Goal: Transaction & Acquisition: Purchase product/service

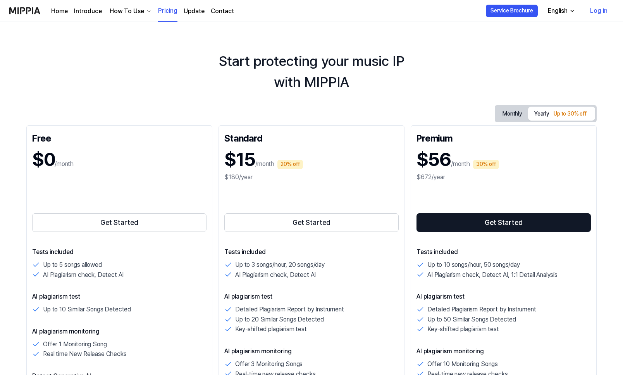
scroll to position [4, 0]
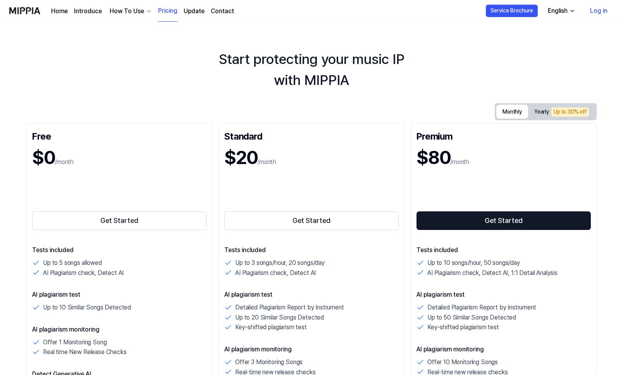
click at [518, 113] on button "Monthly" at bounding box center [512, 112] width 32 height 14
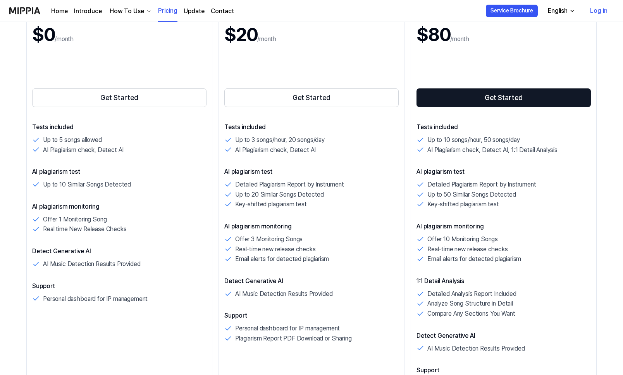
scroll to position [122, 0]
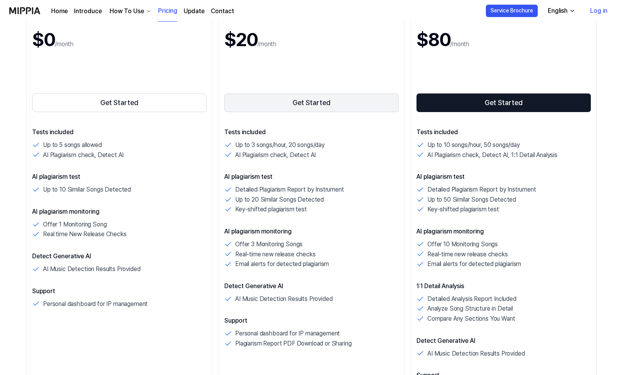
click at [312, 99] on button "Get Started" at bounding box center [311, 102] width 174 height 19
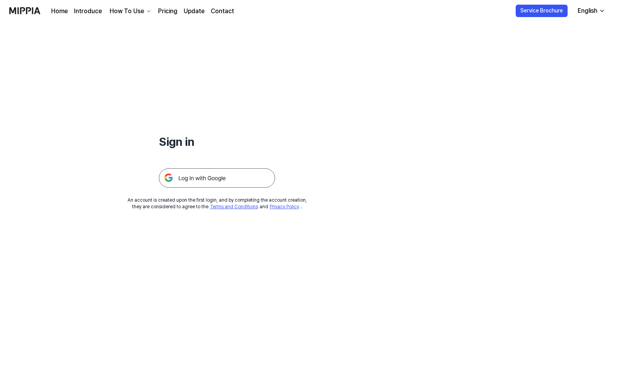
click at [239, 180] on img at bounding box center [217, 177] width 116 height 19
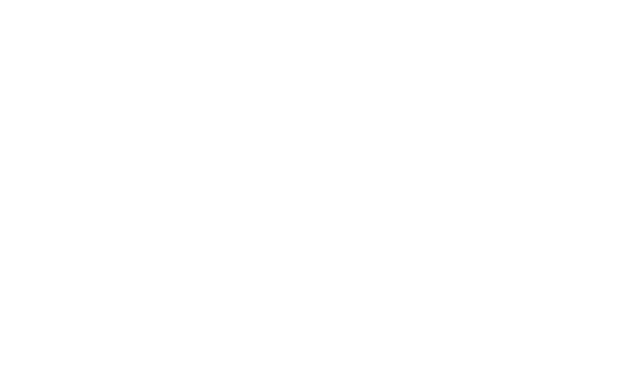
click at [206, 0] on html at bounding box center [311, 0] width 623 height 0
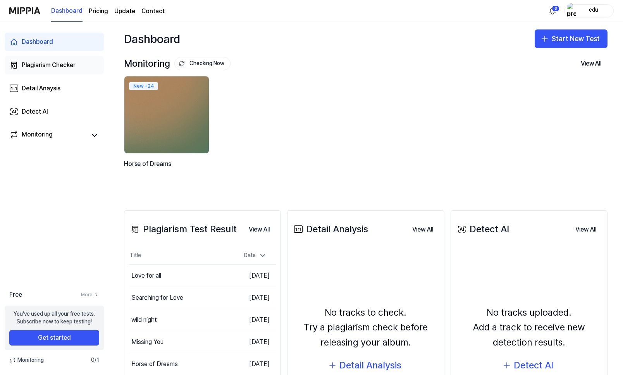
click at [62, 63] on div "Plagiarism Checker" at bounding box center [49, 64] width 54 height 9
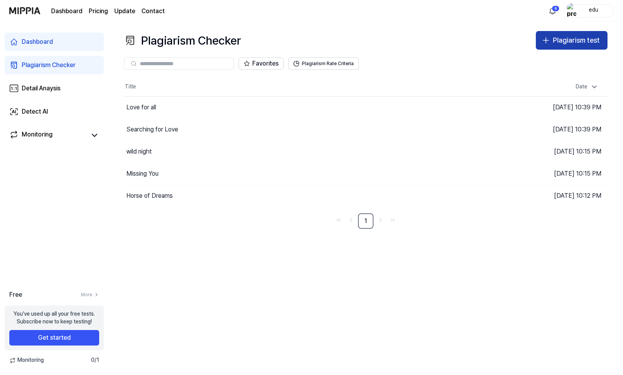
click at [574, 39] on div "Plagiarism test" at bounding box center [576, 40] width 47 height 11
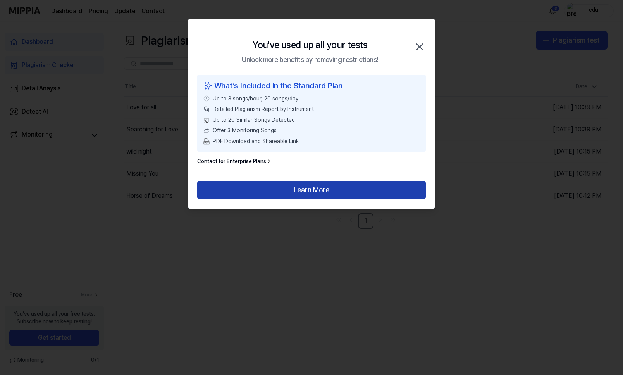
click at [311, 187] on button "Learn More" at bounding box center [311, 190] width 229 height 19
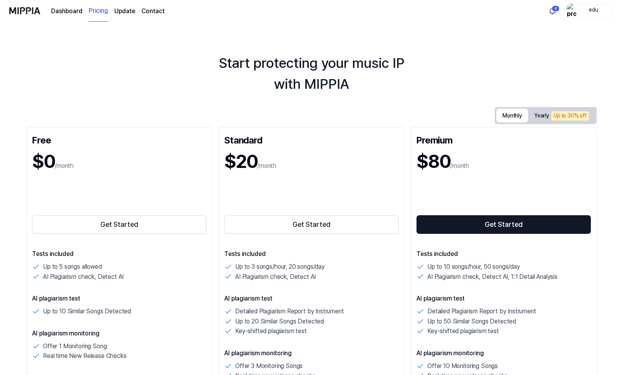
click at [501, 113] on button "Monthly" at bounding box center [512, 115] width 32 height 14
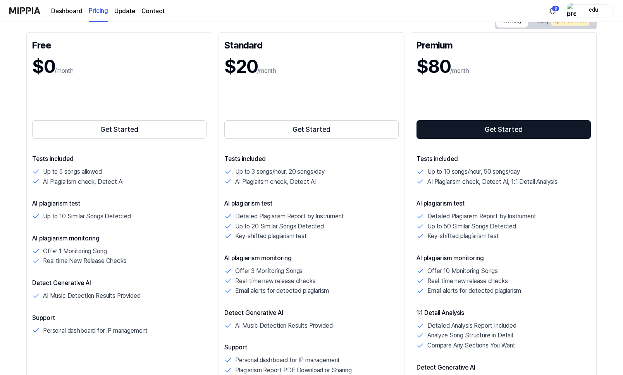
scroll to position [91, 0]
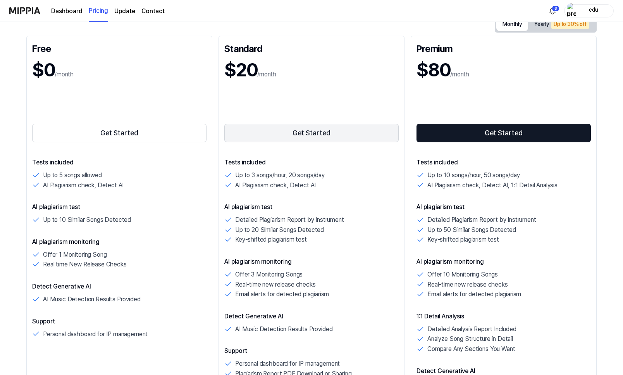
click at [303, 131] on button "Get Started" at bounding box center [311, 133] width 174 height 19
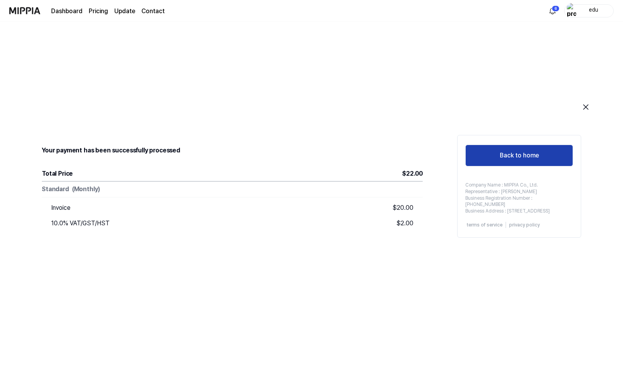
click at [535, 153] on button "Back to home" at bounding box center [519, 155] width 108 height 22
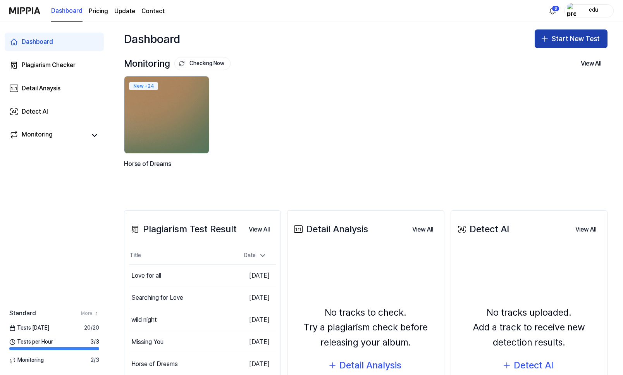
click at [590, 34] on button "Start New Test" at bounding box center [571, 38] width 73 height 19
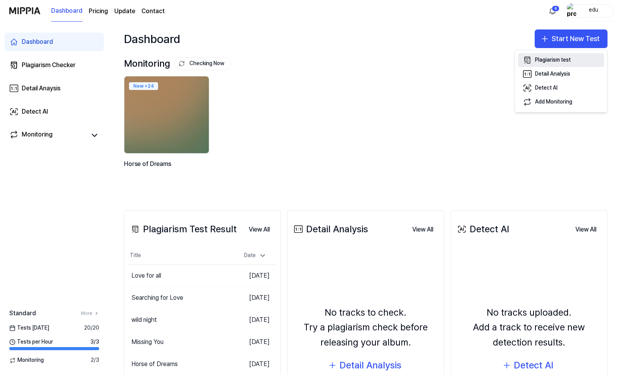
click at [560, 60] on div "Plagiarism test" at bounding box center [553, 60] width 36 height 8
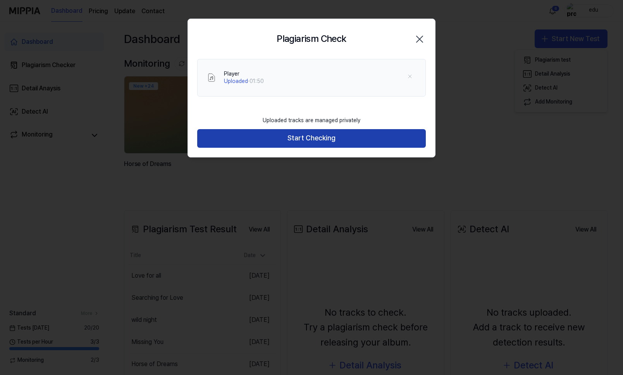
click at [296, 141] on button "Start Checking" at bounding box center [311, 138] width 229 height 19
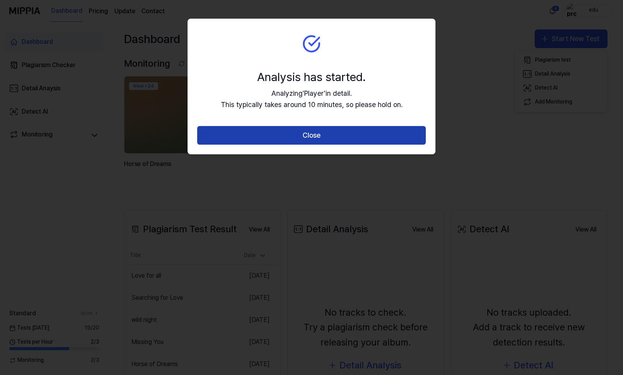
click at [298, 141] on button "Close" at bounding box center [311, 135] width 229 height 19
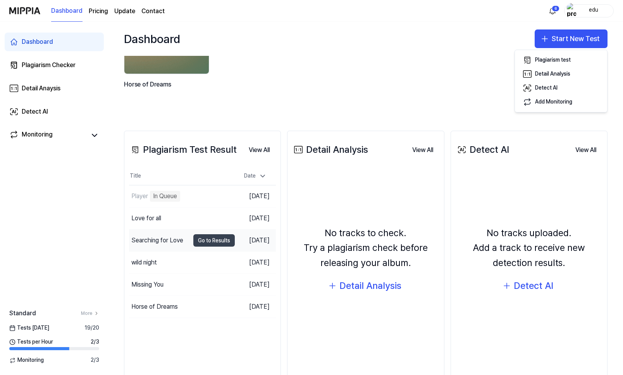
scroll to position [99, 0]
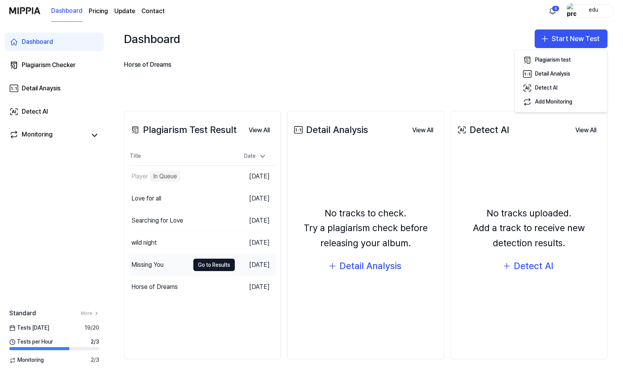
click at [161, 265] on div "Missing You" at bounding box center [147, 264] width 32 height 9
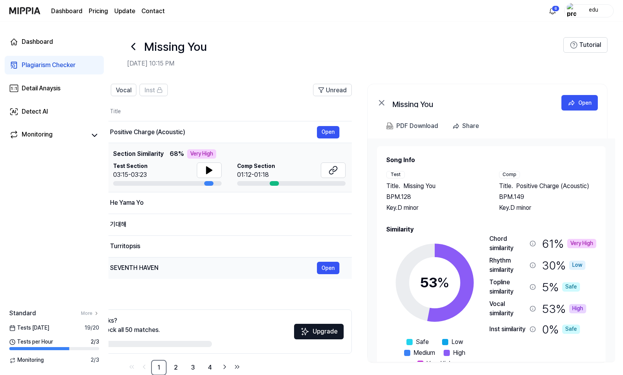
scroll to position [16, 0]
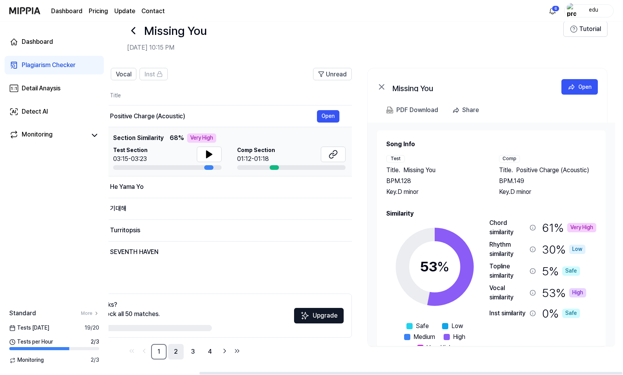
click at [175, 351] on link "2" at bounding box center [175, 351] width 15 height 15
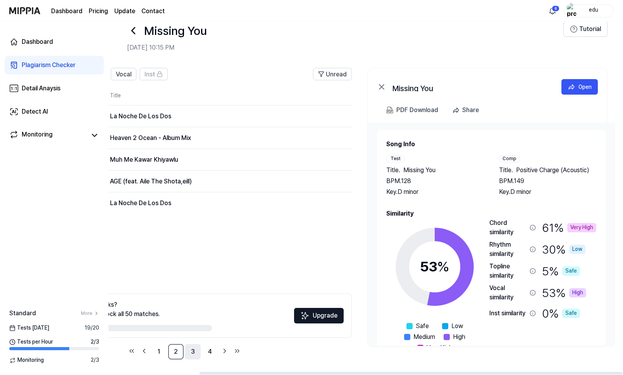
click at [195, 351] on link "3" at bounding box center [192, 351] width 15 height 15
click at [215, 353] on link "4" at bounding box center [209, 351] width 15 height 15
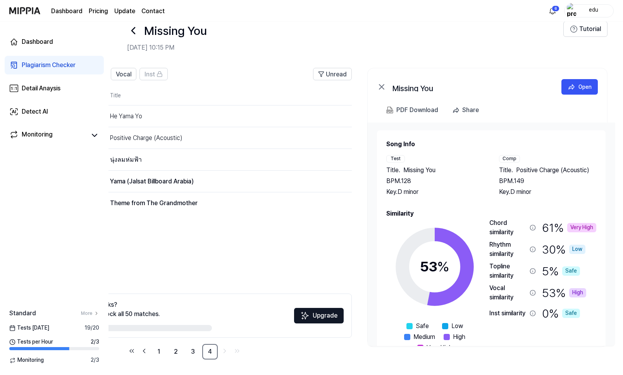
click at [131, 31] on icon at bounding box center [133, 30] width 12 height 12
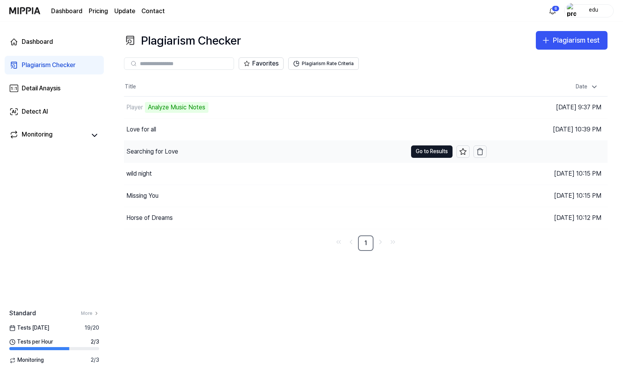
click at [169, 150] on div "Searching for Love" at bounding box center [152, 151] width 52 height 9
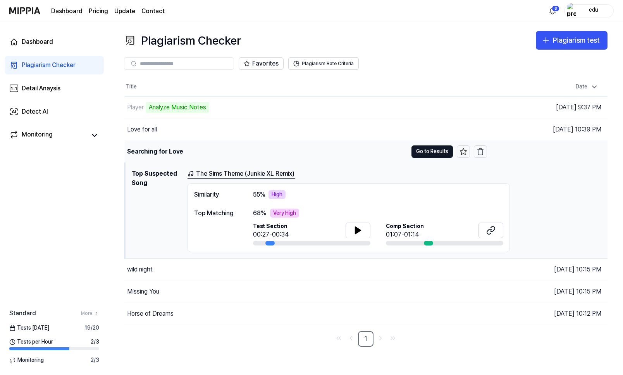
click at [169, 150] on div "Searching for Love" at bounding box center [155, 151] width 56 height 9
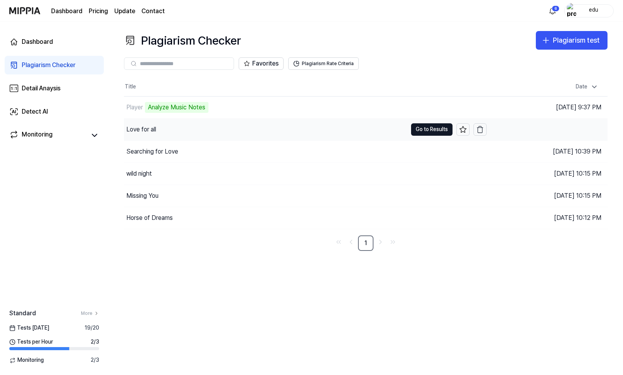
click at [161, 131] on div "Love for all" at bounding box center [265, 130] width 283 height 22
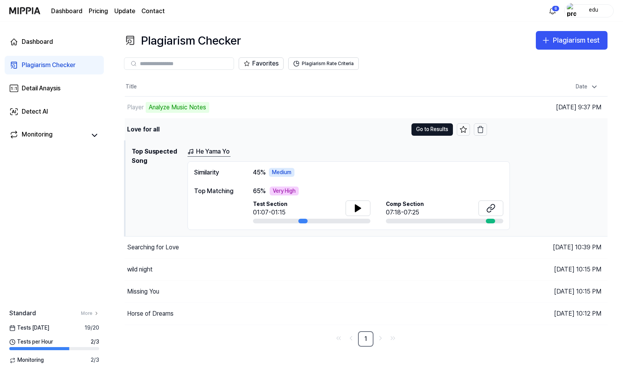
click at [161, 131] on div "Love for all" at bounding box center [266, 130] width 283 height 22
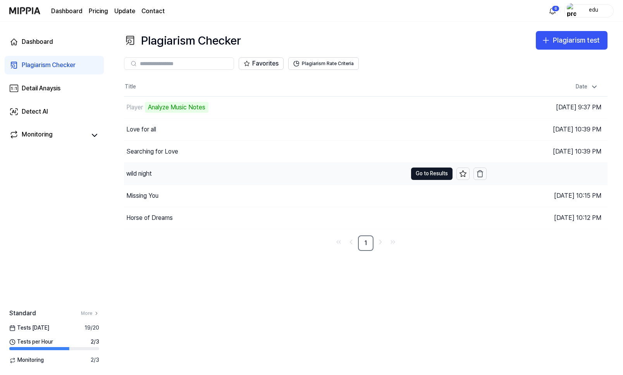
click at [158, 174] on div "wild night" at bounding box center [265, 174] width 283 height 22
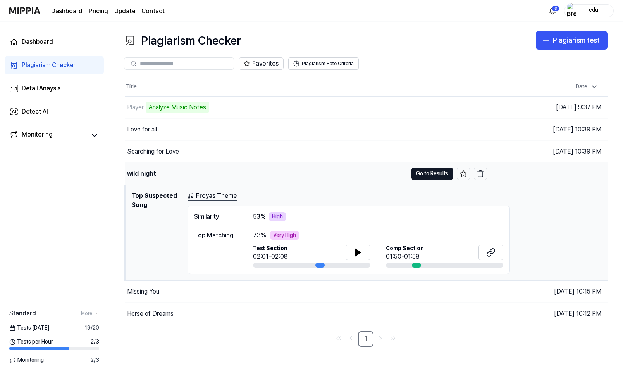
click at [158, 174] on div "wild night" at bounding box center [266, 174] width 283 height 22
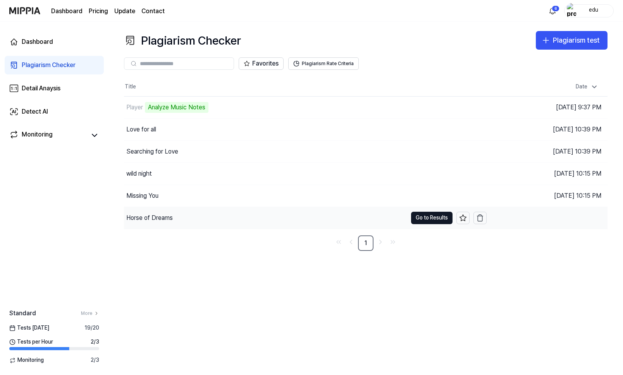
click at [156, 218] on div "Horse of Dreams" at bounding box center [149, 217] width 46 height 9
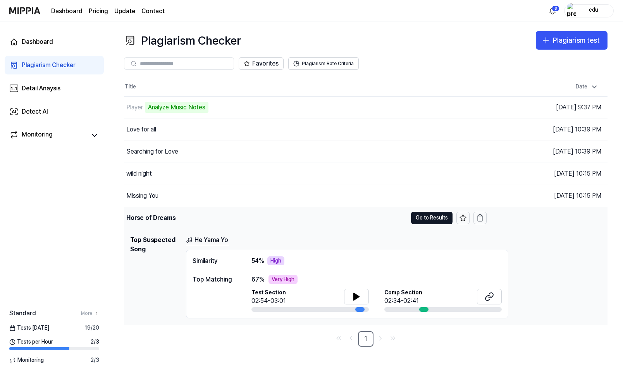
click at [156, 218] on div "Horse of Dreams" at bounding box center [150, 217] width 49 height 9
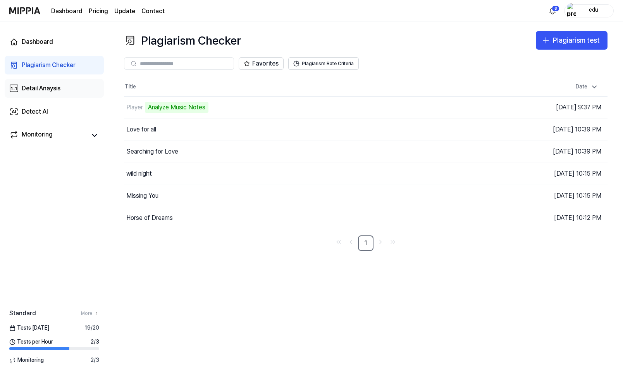
click at [52, 89] on div "Detail Anaysis" at bounding box center [41, 88] width 39 height 9
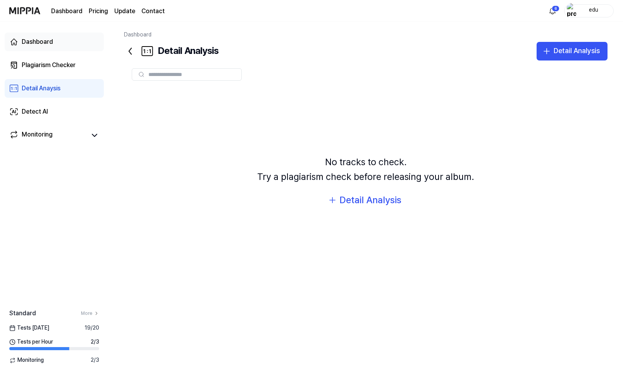
click at [43, 35] on link "Dashboard" at bounding box center [54, 42] width 99 height 19
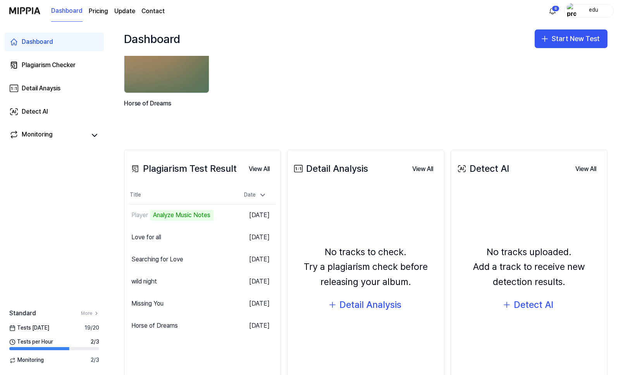
scroll to position [99, 0]
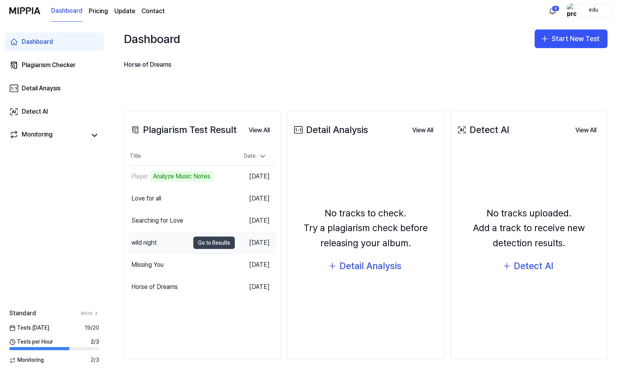
click at [193, 247] on button "Go to Results" at bounding box center [213, 242] width 41 height 12
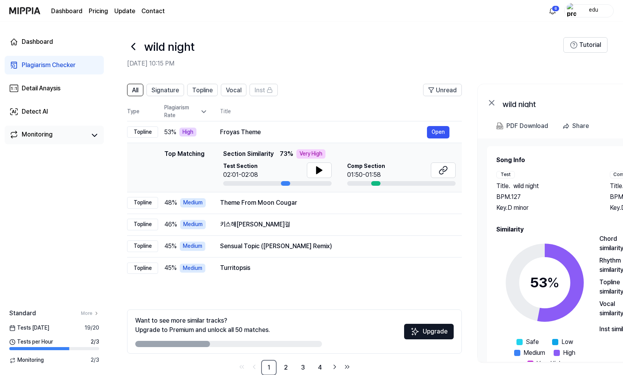
click at [46, 142] on div "Monitoring" at bounding box center [54, 135] width 99 height 19
click at [48, 109] on div "Detect AI" at bounding box center [35, 111] width 26 height 9
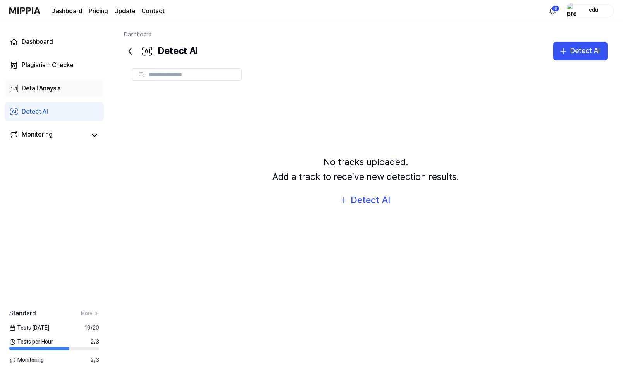
click at [52, 86] on div "Detail Anaysis" at bounding box center [41, 88] width 39 height 9
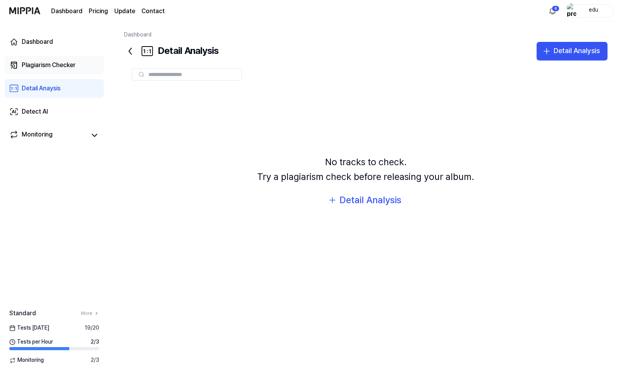
click at [51, 67] on div "Plagiarism Checker" at bounding box center [49, 64] width 54 height 9
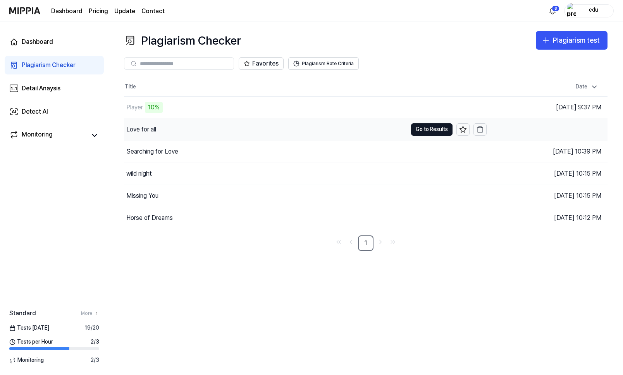
click at [150, 132] on div "Love for all" at bounding box center [141, 129] width 30 height 9
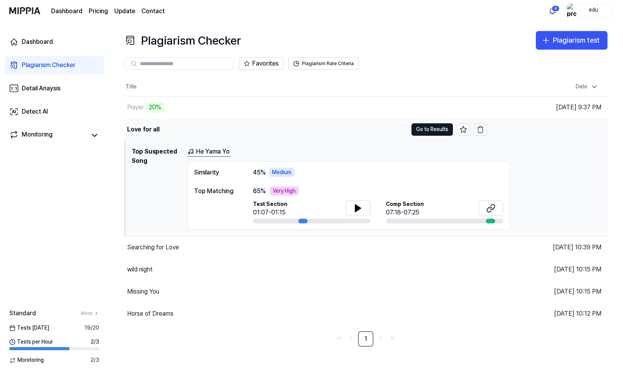
click at [150, 132] on div "Love for all" at bounding box center [143, 129] width 33 height 9
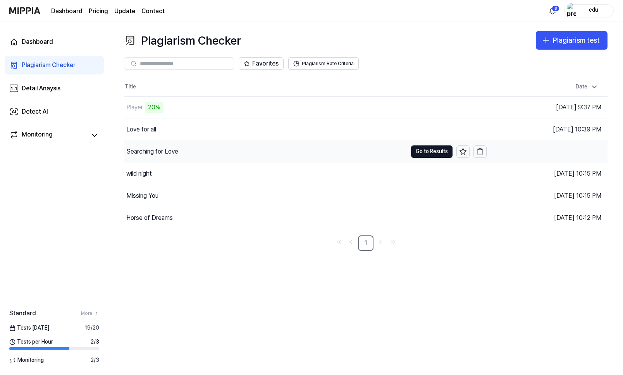
click at [146, 156] on div "Searching for Love" at bounding box center [152, 151] width 52 height 9
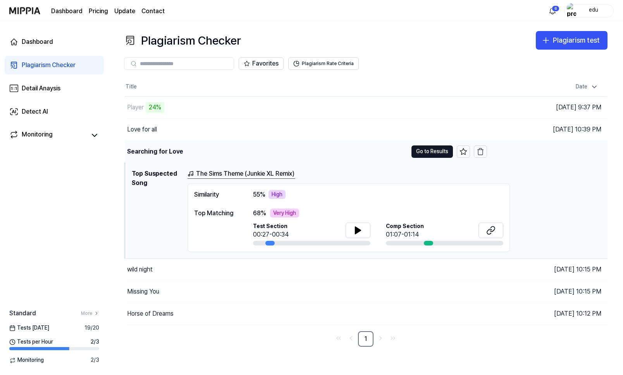
click at [146, 156] on div "Searching for Love" at bounding box center [155, 151] width 56 height 9
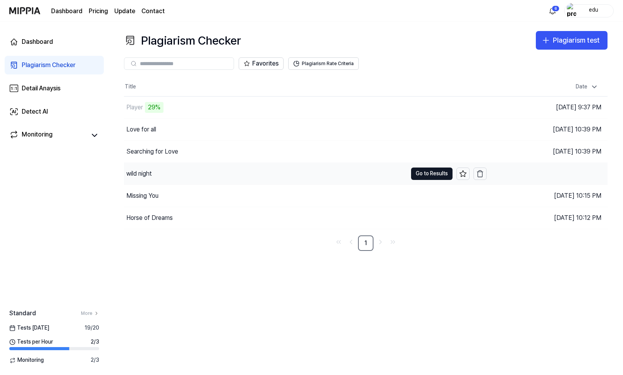
click at [147, 169] on div "wild night" at bounding box center [139, 173] width 26 height 9
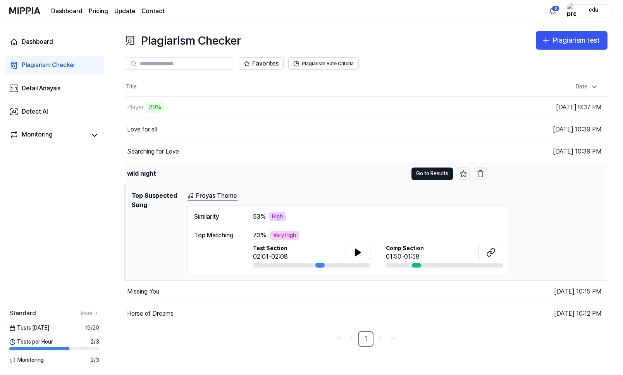
click at [147, 169] on div "wild night" at bounding box center [141, 173] width 29 height 9
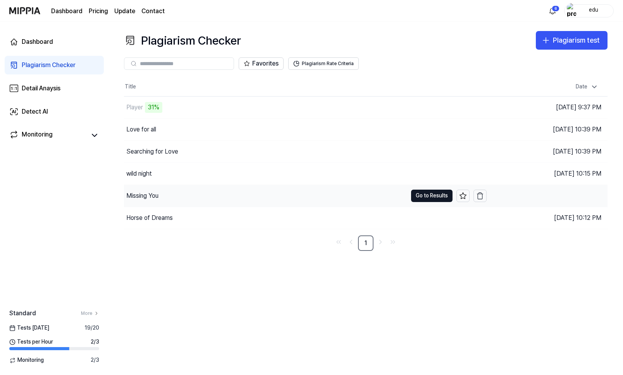
click at [144, 203] on div "Missing You" at bounding box center [265, 196] width 283 height 22
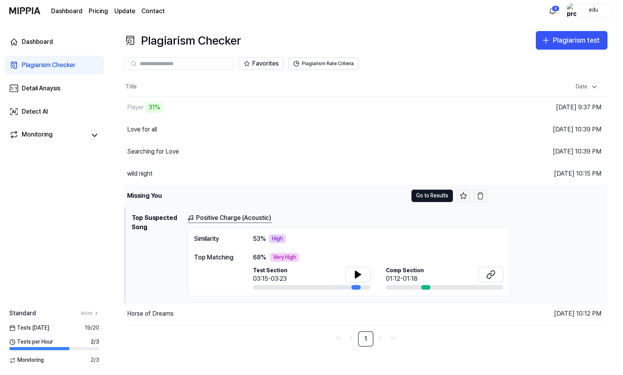
click at [144, 203] on div "Missing You" at bounding box center [266, 196] width 283 height 22
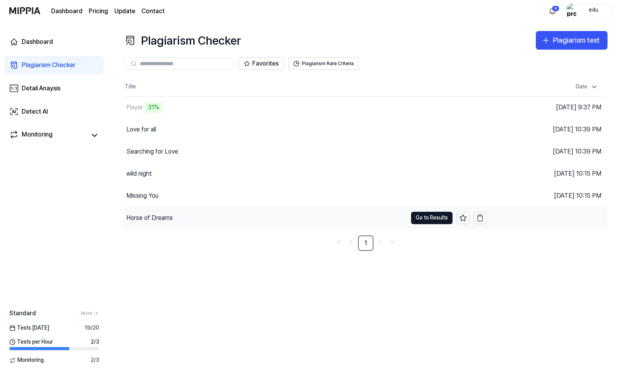
click at [146, 217] on div "Horse of Dreams" at bounding box center [149, 217] width 46 height 9
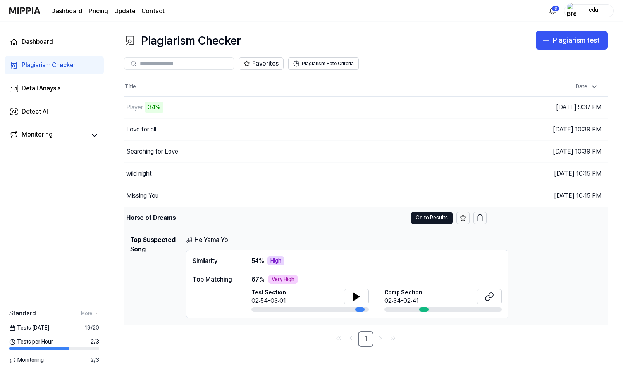
click at [146, 217] on div "Horse of Dreams" at bounding box center [150, 217] width 49 height 9
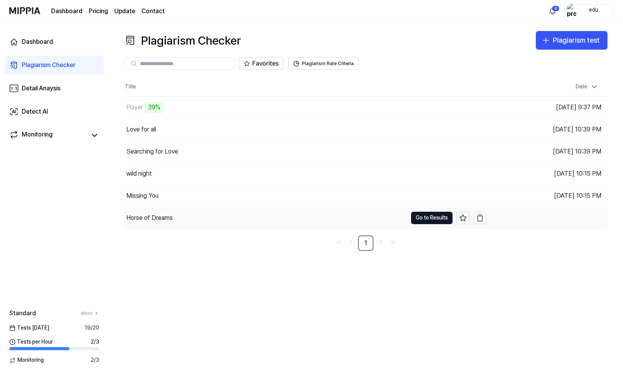
click at [152, 216] on div "Horse of Dreams" at bounding box center [149, 217] width 46 height 9
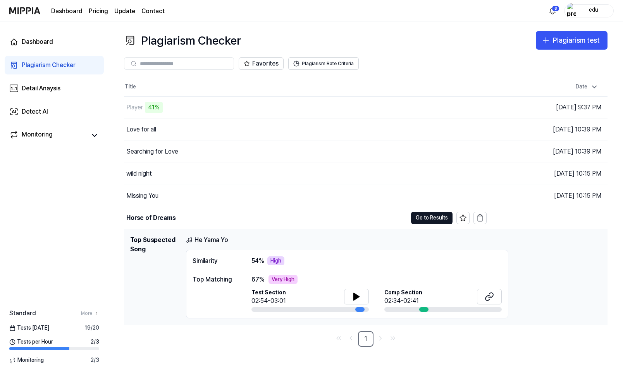
click at [206, 259] on div "Similarity" at bounding box center [214, 260] width 43 height 9
click at [272, 259] on div "High" at bounding box center [275, 260] width 17 height 9
click at [361, 310] on div at bounding box center [359, 309] width 9 height 5
click at [358, 298] on icon at bounding box center [356, 296] width 9 height 9
click at [358, 298] on icon at bounding box center [358, 296] width 2 height 6
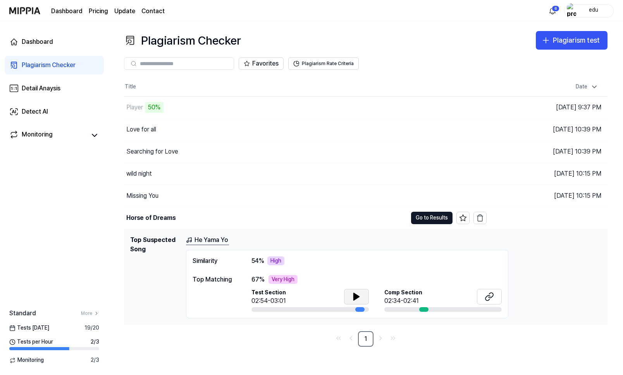
click at [207, 239] on link "He Yama Yo" at bounding box center [207, 240] width 43 height 10
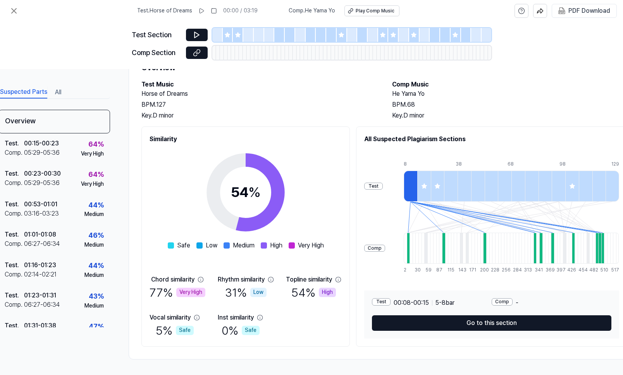
scroll to position [36, 50]
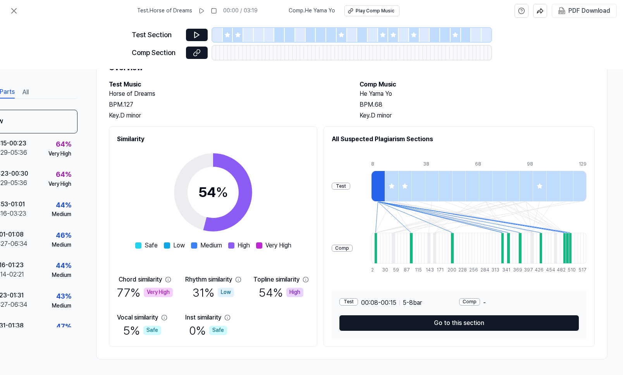
click at [380, 193] on div at bounding box center [378, 185] width 14 height 31
click at [342, 183] on div "Test" at bounding box center [341, 185] width 19 height 7
click at [343, 187] on div "Test" at bounding box center [341, 185] width 19 height 7
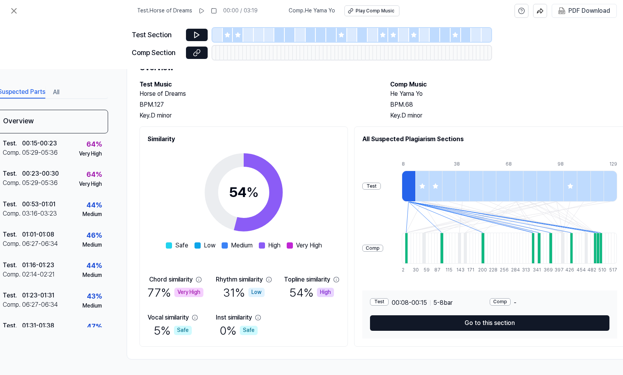
scroll to position [35, 0]
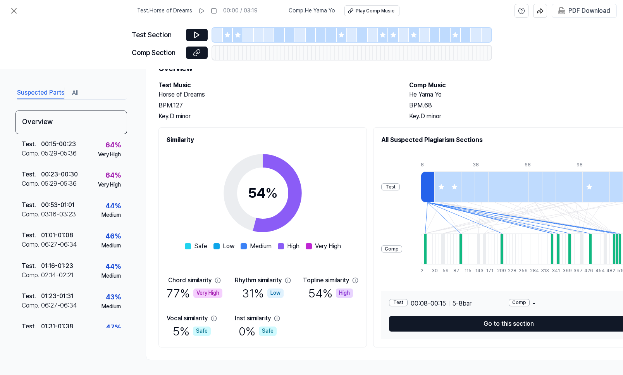
click at [439, 190] on div at bounding box center [441, 186] width 14 height 31
click at [450, 190] on div at bounding box center [455, 186] width 14 height 31
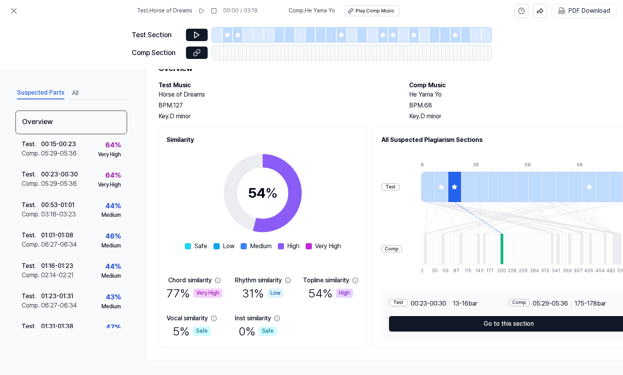
click at [587, 195] on div at bounding box center [589, 186] width 14 height 31
click at [309, 14] on span "Comp . He Yama Yo" at bounding box center [312, 11] width 46 height 8
click at [202, 11] on icon at bounding box center [201, 11] width 6 height 6
click at [201, 11] on rect at bounding box center [200, 11] width 1 height 5
click at [587, 187] on icon at bounding box center [589, 187] width 6 height 6
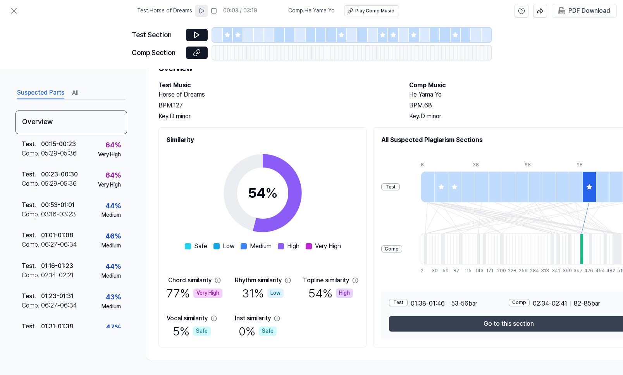
click at [506, 329] on button "Go to this section" at bounding box center [508, 323] width 239 height 15
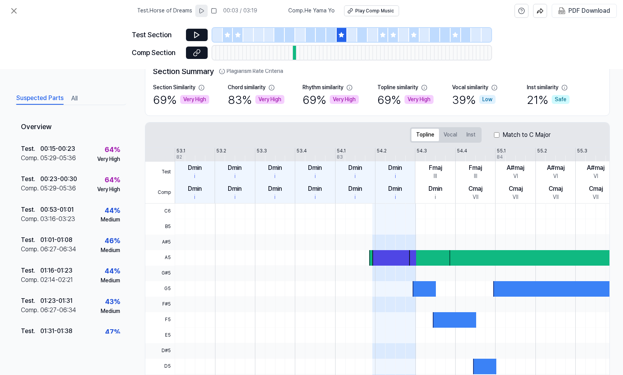
scroll to position [0, 1]
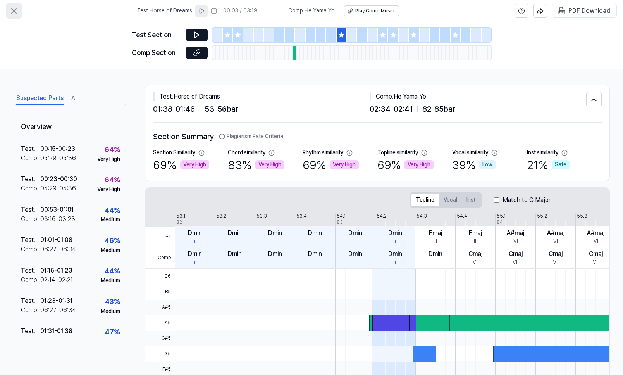
click at [14, 14] on icon at bounding box center [13, 10] width 9 height 9
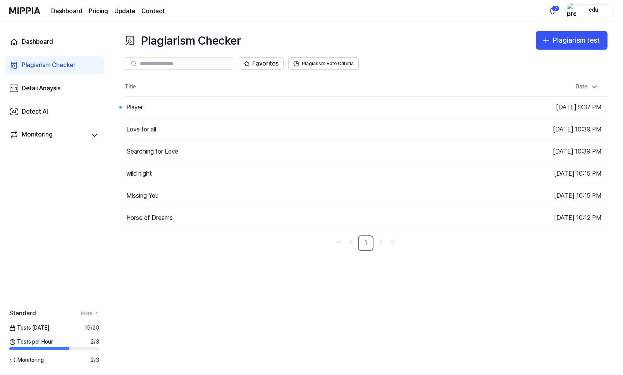
click at [60, 10] on link "Dashboard" at bounding box center [66, 11] width 31 height 9
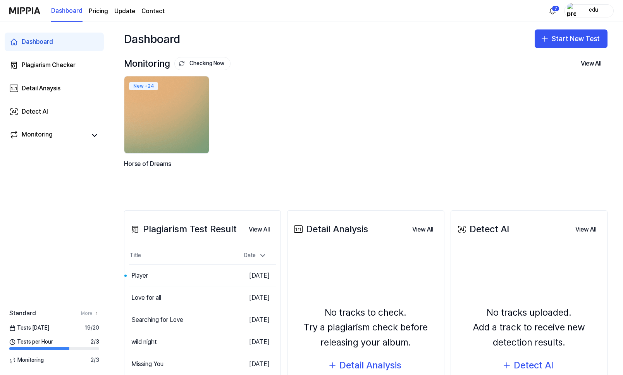
click at [177, 105] on img at bounding box center [166, 114] width 93 height 84
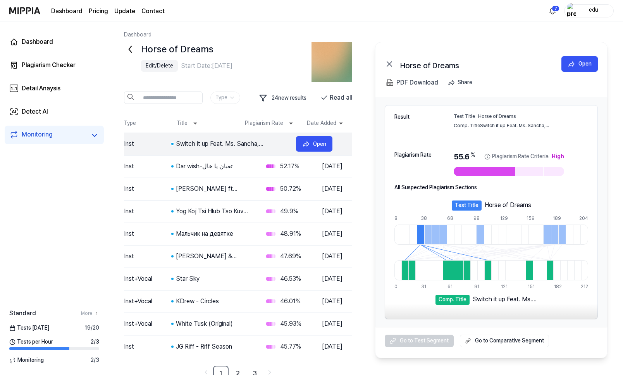
click at [191, 146] on div "Switch it up Feat. Ms. Sancha, Fingazz" at bounding box center [233, 143] width 114 height 9
click at [189, 167] on div "Dar wish-تعبان يا خال" at bounding box center [233, 166] width 114 height 9
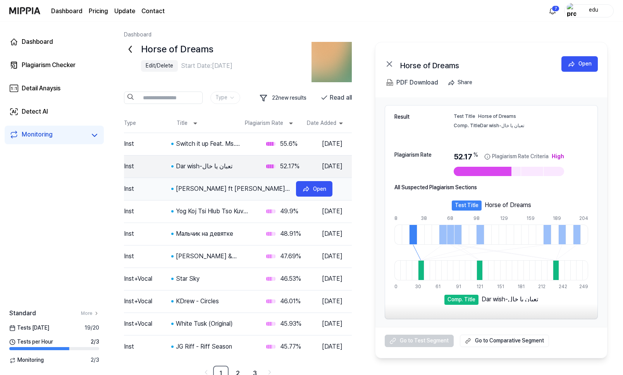
click at [191, 192] on div "Butch Clancy ft Amy Kuney - Far Away From Me (Where I Cant Follow)" at bounding box center [233, 188] width 114 height 9
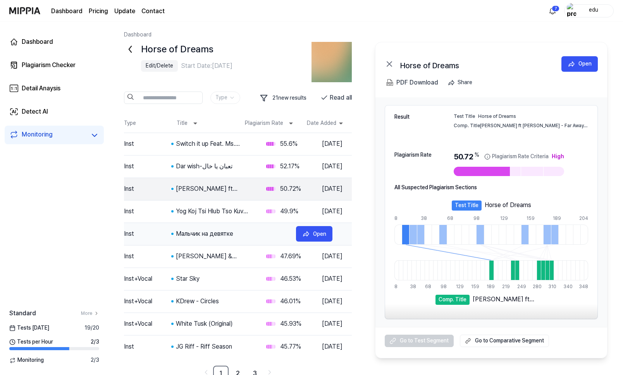
click at [193, 225] on tr "Inst Мальчик на девятке 48.91 % Sep 8, 2025 Open" at bounding box center [238, 234] width 228 height 22
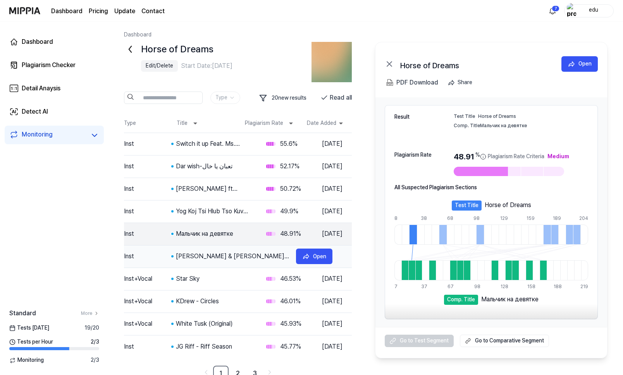
click at [194, 260] on div "Lars La Ville & Daniel Waples - Waples Journey" at bounding box center [233, 255] width 114 height 9
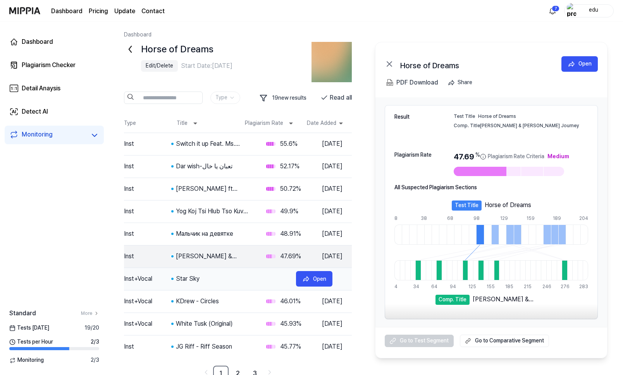
click at [193, 282] on div "Star Sky" at bounding box center [233, 278] width 114 height 9
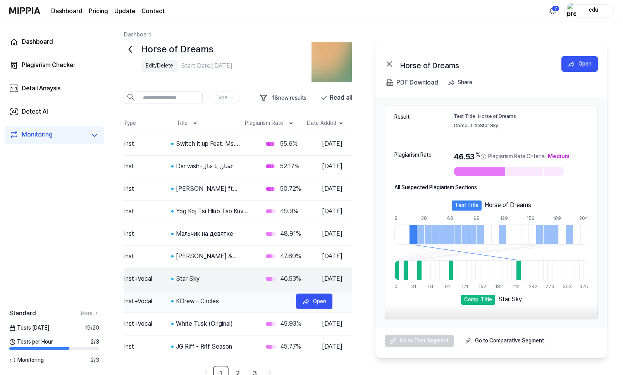
click at [193, 300] on div "KDrew - Circles" at bounding box center [233, 300] width 114 height 9
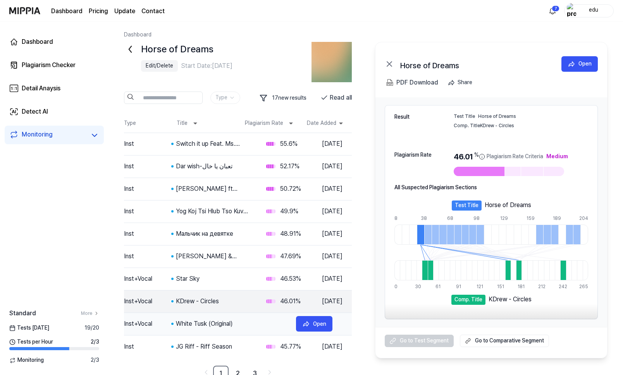
click at [194, 326] on div "White Tusk (Original)" at bounding box center [233, 323] width 114 height 9
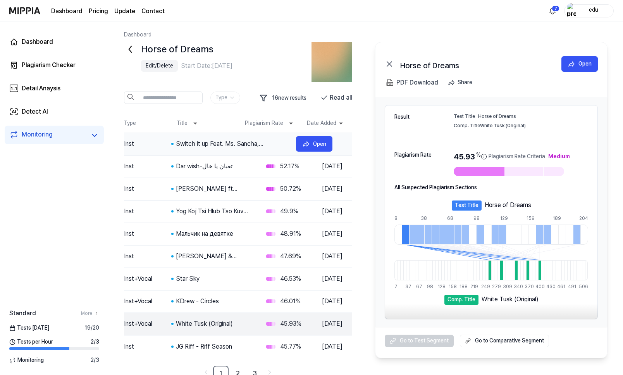
click at [213, 150] on tr "Inst Switch it up Feat. Ms. Sancha, Fingazz 55.6 % Sep 8, 2025 Open" at bounding box center [238, 144] width 228 height 22
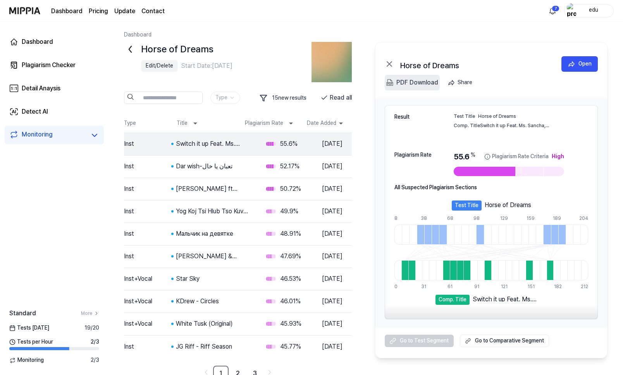
click at [419, 83] on div "PDF Download" at bounding box center [417, 82] width 42 height 10
click at [326, 139] on div "Open" at bounding box center [319, 143] width 13 height 9
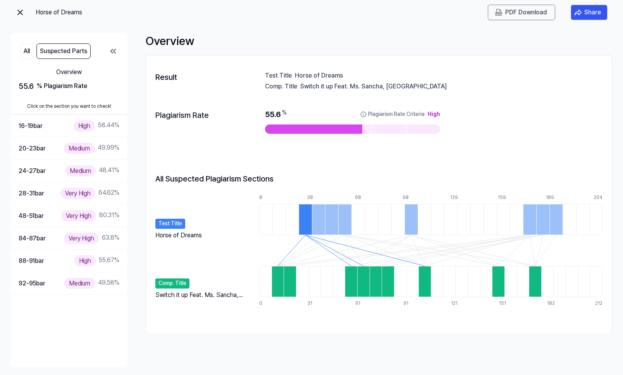
click at [312, 224] on div at bounding box center [305, 219] width 13 height 31
click at [279, 289] on div at bounding box center [278, 281] width 12 height 31
click at [19, 13] on img at bounding box center [19, 12] width 9 height 9
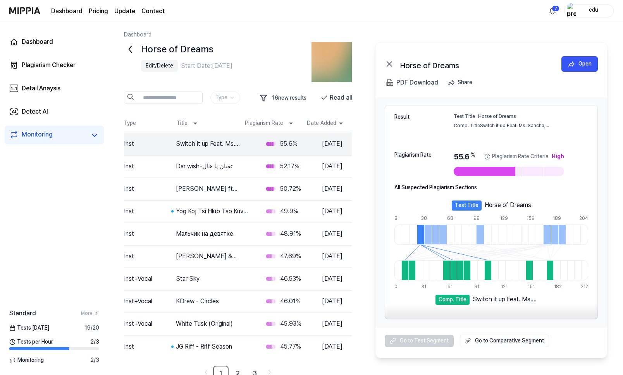
scroll to position [6, 0]
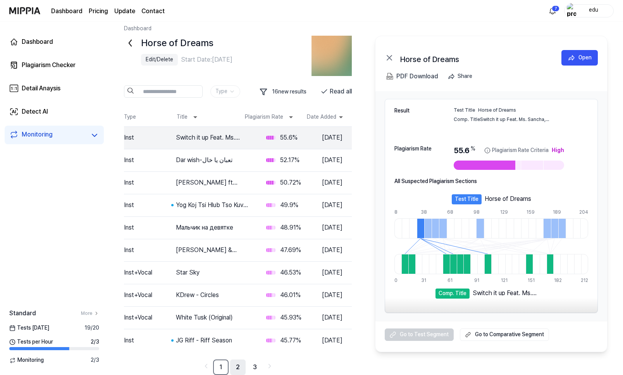
click at [232, 369] on link "2" at bounding box center [237, 366] width 15 height 15
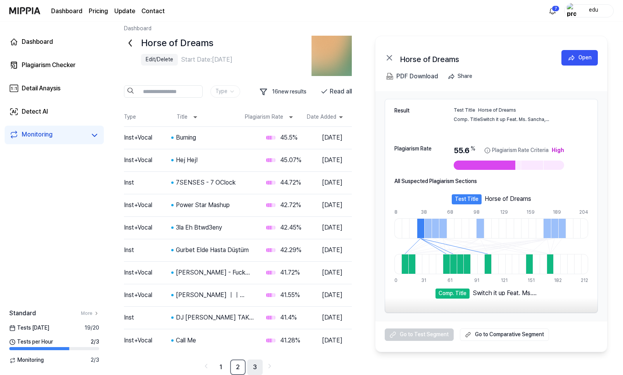
click at [261, 368] on link "3" at bounding box center [254, 366] width 15 height 15
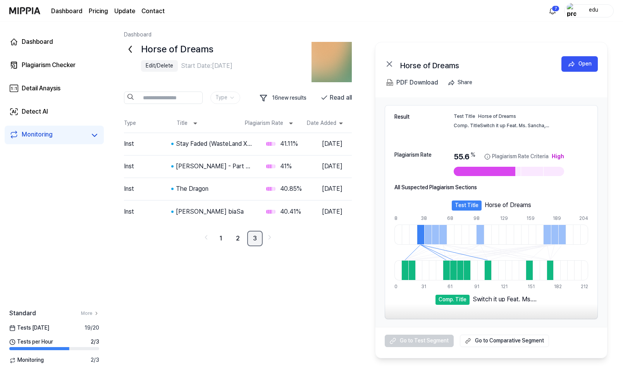
scroll to position [0, 0]
click at [217, 233] on link "1" at bounding box center [220, 237] width 15 height 15
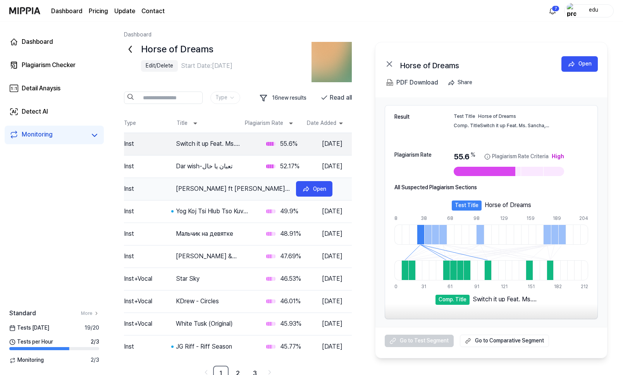
click at [212, 187] on div "Butch Clancy ft Amy Kuney - Far Away From Me (Where I Cant Follow)" at bounding box center [233, 188] width 114 height 9
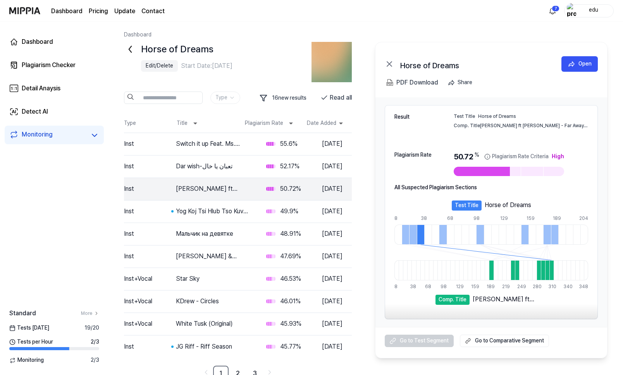
click at [212, 187] on div "Butch Clancy ft Amy Kuney - Far Away From Me (Where I Cant Follow)" at bounding box center [215, 188] width 78 height 9
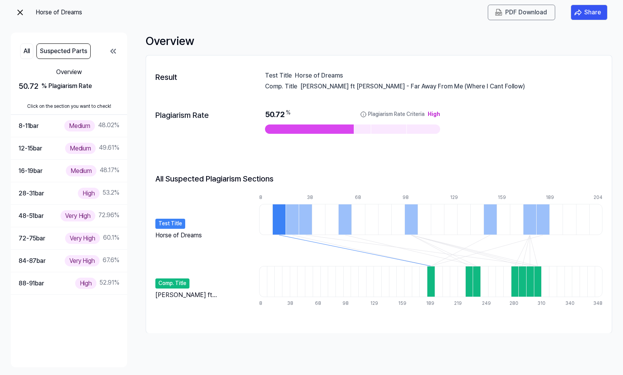
click at [18, 15] on img at bounding box center [19, 12] width 9 height 9
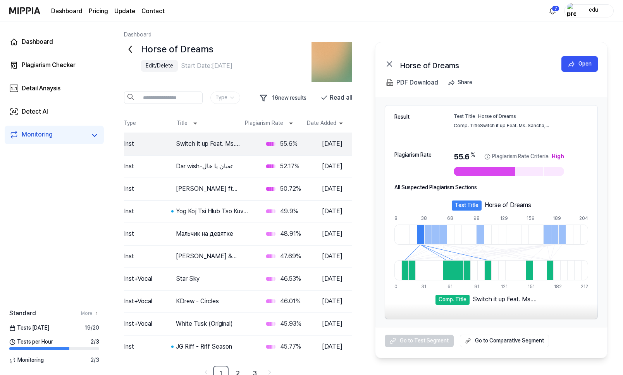
click at [68, 7] on link "Dashboard" at bounding box center [66, 11] width 31 height 9
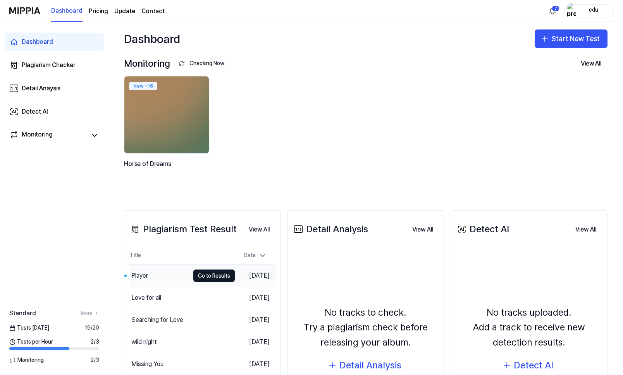
click at [148, 277] on div "Player" at bounding box center [139, 275] width 17 height 9
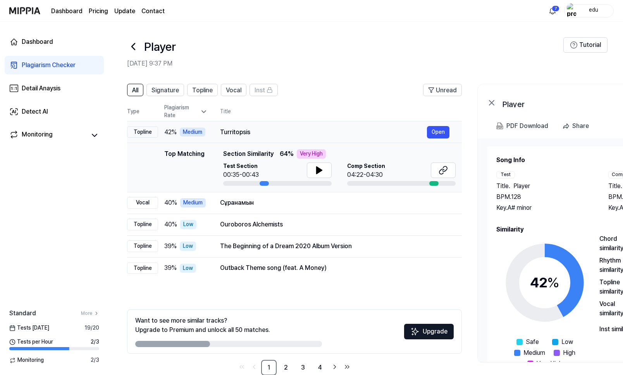
click at [236, 133] on div "Turritopsis" at bounding box center [323, 131] width 207 height 9
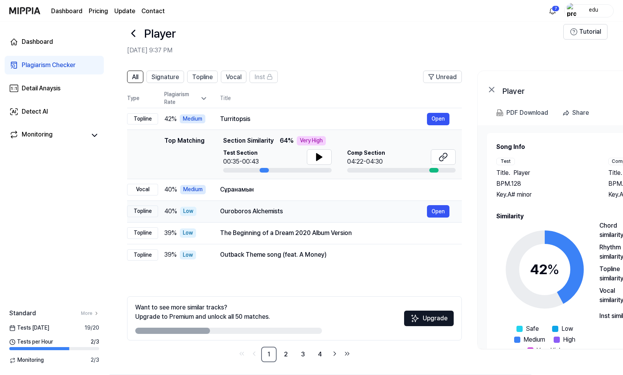
scroll to position [16, 0]
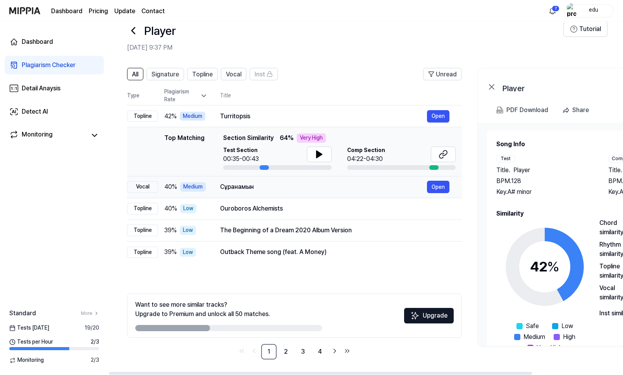
click at [240, 186] on div "Сұранамын" at bounding box center [323, 186] width 207 height 9
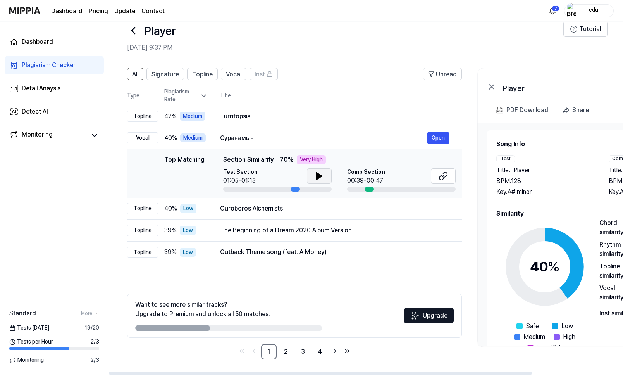
click at [320, 177] on icon at bounding box center [318, 175] width 5 height 7
click at [320, 177] on icon at bounding box center [321, 176] width 2 height 6
click at [444, 176] on icon at bounding box center [443, 175] width 9 height 9
click at [315, 176] on icon at bounding box center [319, 175] width 9 height 9
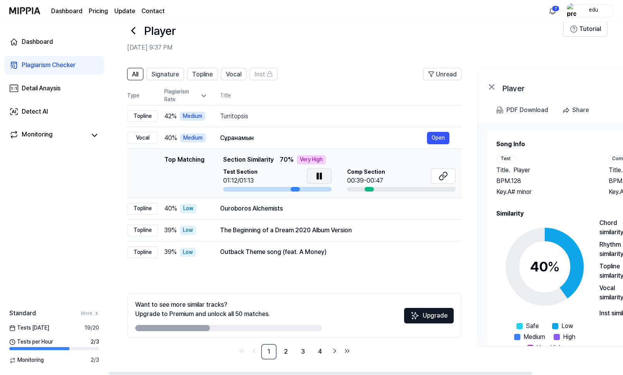
click at [315, 176] on icon at bounding box center [319, 175] width 9 height 9
click at [341, 226] on div "The Beginning of a Dream 2020 Album Version" at bounding box center [323, 229] width 207 height 9
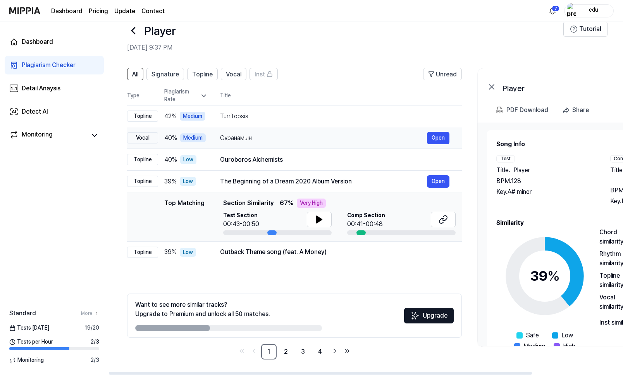
click at [306, 135] on div "Сұранамын" at bounding box center [323, 137] width 207 height 9
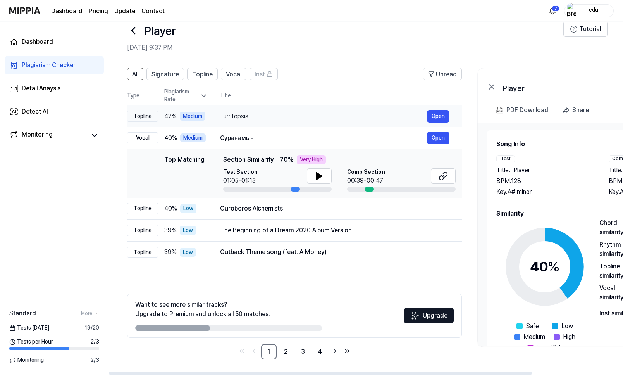
click at [304, 112] on div "Turritopsis" at bounding box center [323, 116] width 207 height 9
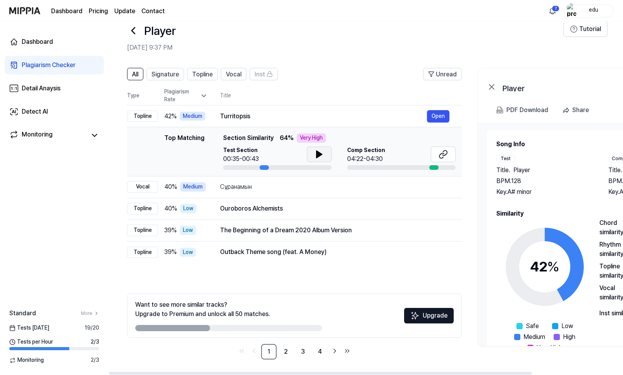
click at [316, 157] on icon at bounding box center [318, 154] width 5 height 7
click at [317, 155] on icon at bounding box center [318, 154] width 2 height 6
click at [447, 154] on icon at bounding box center [443, 154] width 9 height 9
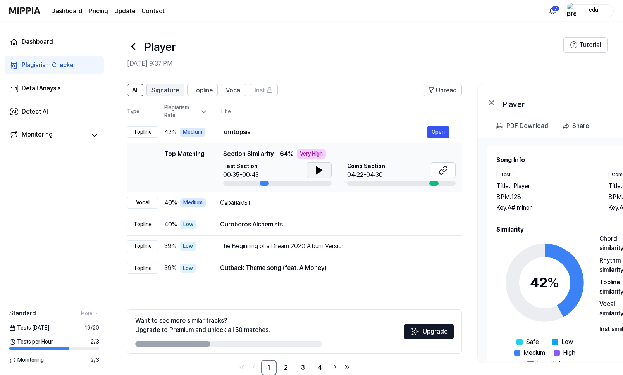
click at [176, 91] on span "Signature" at bounding box center [165, 90] width 28 height 9
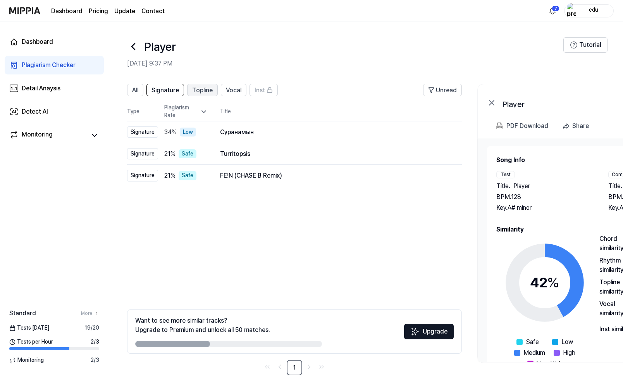
click at [200, 92] on span "Topline" at bounding box center [202, 90] width 21 height 9
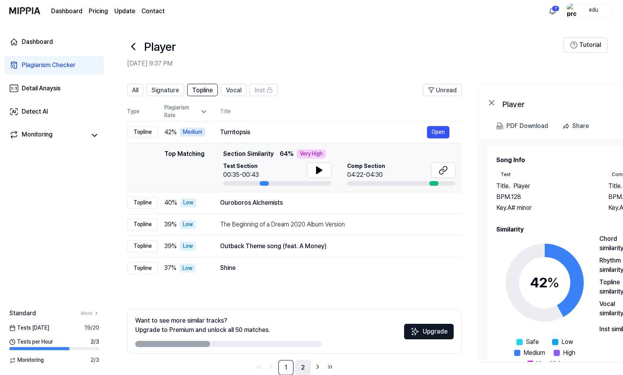
click at [303, 367] on link "2" at bounding box center [302, 366] width 15 height 15
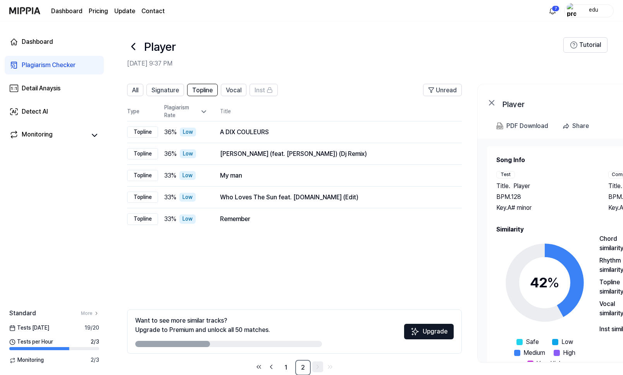
click at [317, 369] on icon "Go to next page" at bounding box center [318, 366] width 8 height 9
click at [284, 365] on link "1" at bounding box center [285, 366] width 15 height 15
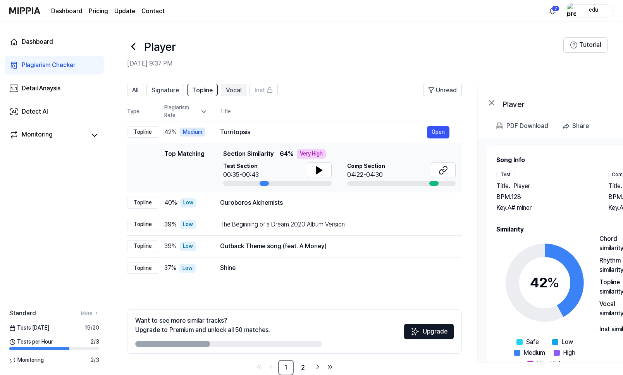
click at [242, 91] on button "Vocal" at bounding box center [234, 90] width 26 height 12
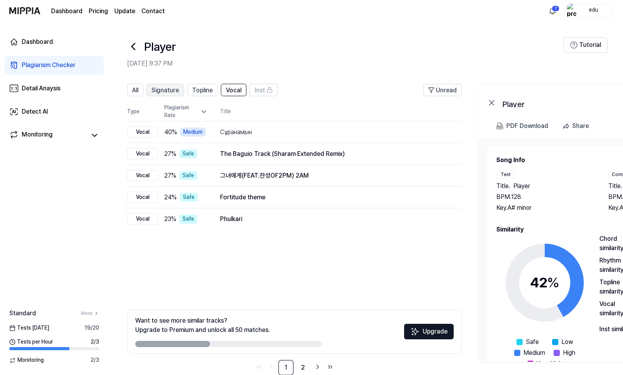
click at [171, 89] on span "Signature" at bounding box center [165, 90] width 28 height 9
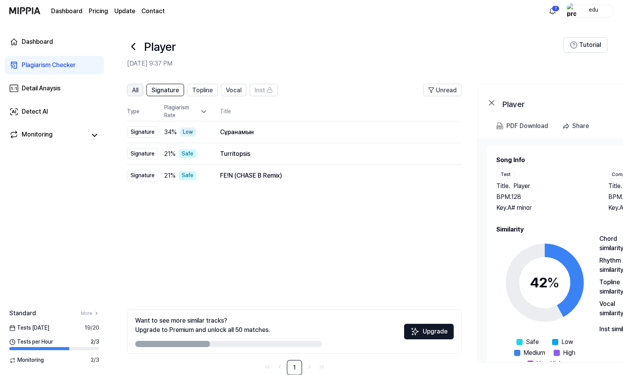
click at [133, 91] on span "All" at bounding box center [135, 90] width 6 height 9
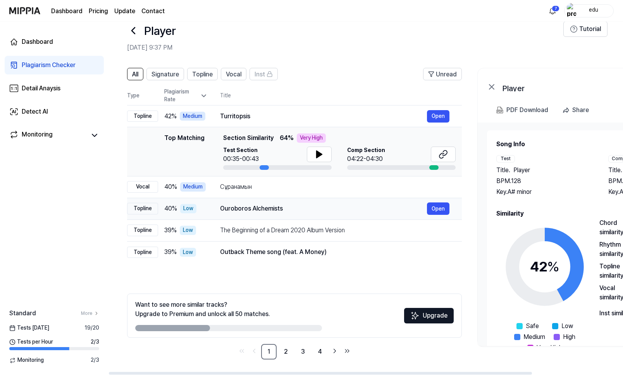
scroll to position [0, 110]
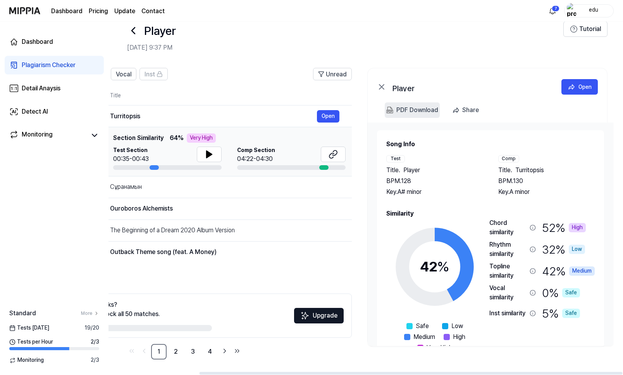
click at [413, 111] on div "PDF Download" at bounding box center [417, 110] width 42 height 10
click at [131, 31] on icon at bounding box center [133, 30] width 12 height 12
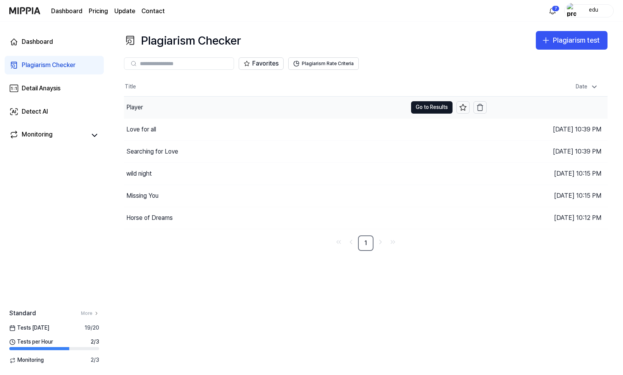
click at [143, 107] on div "Player" at bounding box center [265, 107] width 283 height 22
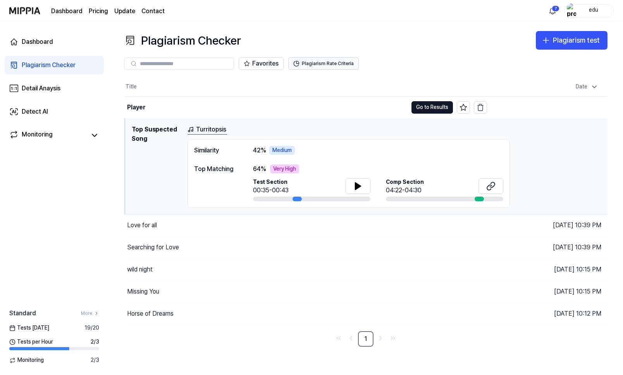
click at [328, 66] on button "Plagiarism Rate Criteria" at bounding box center [323, 63] width 71 height 12
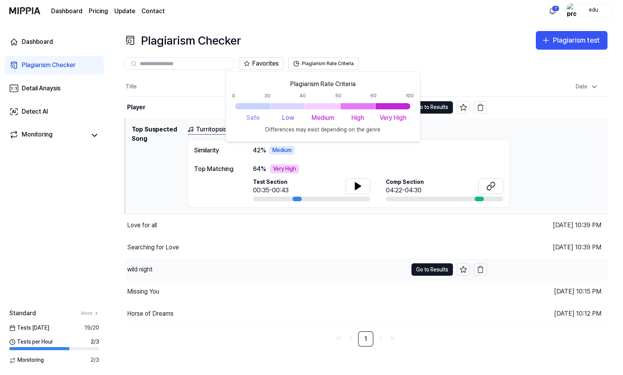
click at [253, 279] on div "wild night" at bounding box center [266, 269] width 283 height 22
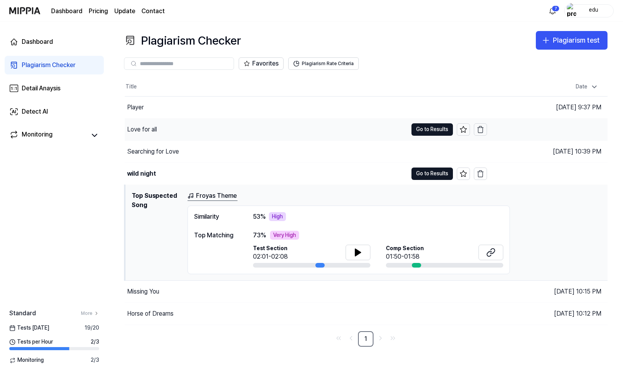
click at [140, 129] on div "Love for all" at bounding box center [142, 129] width 30 height 9
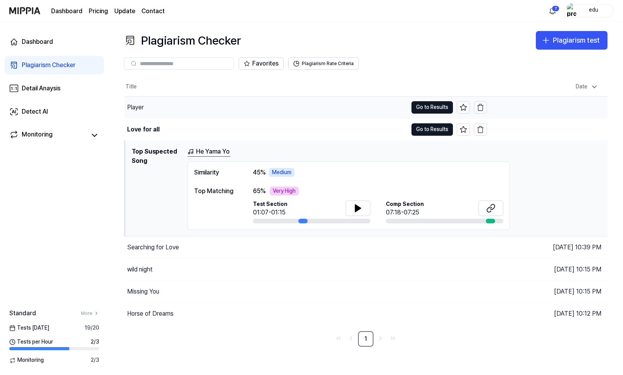
click at [140, 108] on div "Player" at bounding box center [135, 107] width 17 height 9
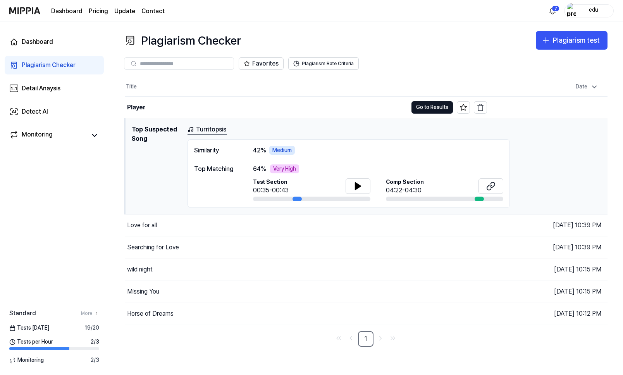
click at [211, 151] on div "Similarity" at bounding box center [215, 150] width 43 height 9
click at [211, 128] on link "Turritopsis" at bounding box center [207, 130] width 40 height 10
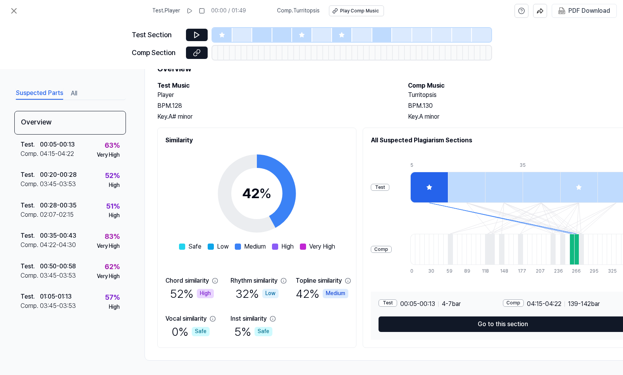
scroll to position [36, 1]
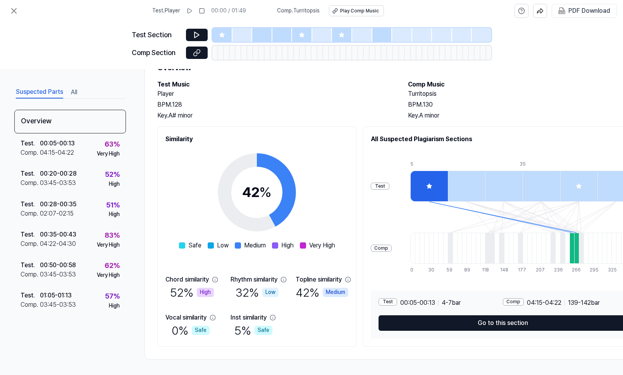
click at [216, 280] on icon at bounding box center [214, 279] width 5 height 5
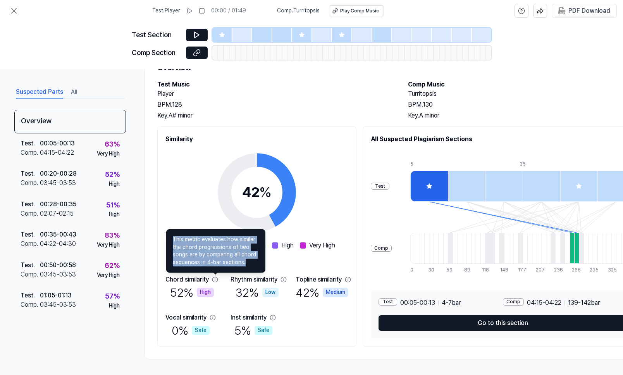
drag, startPoint x: 248, startPoint y: 265, endPoint x: 173, endPoint y: 238, distance: 79.9
click at [173, 238] on div "This metric evaluates how similar the chord progressions of two songs are by co…" at bounding box center [215, 250] width 99 height 43
copy span "This metric evaluates how similar the chord progressions of two songs are by co…"
click at [362, 226] on div "Similarity 42 % Safe Low Medium High Very High Chord similarity 52 % High Rhyth…" at bounding box center [400, 236] width 486 height 220
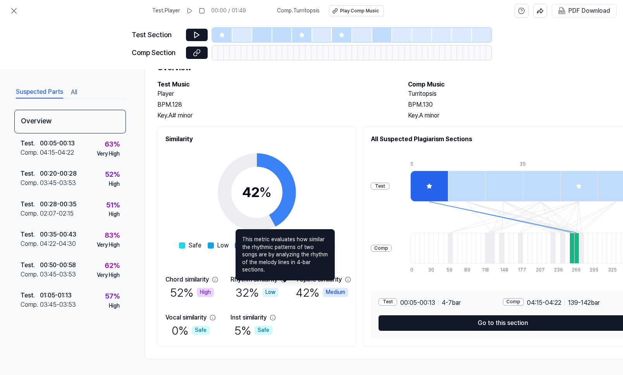
click at [284, 279] on icon at bounding box center [283, 279] width 6 height 6
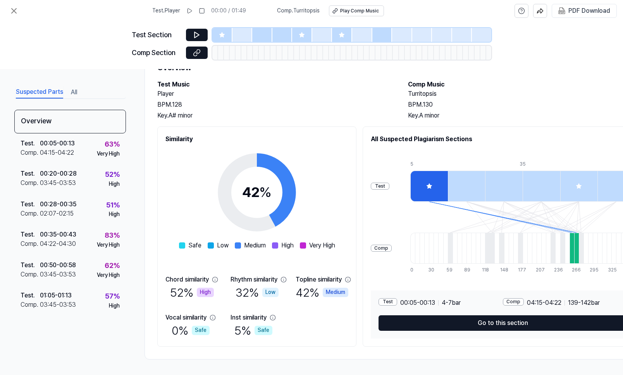
click at [285, 279] on icon at bounding box center [283, 279] width 6 height 6
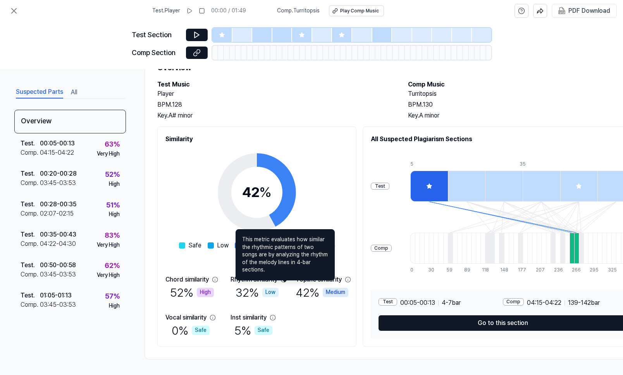
click at [285, 280] on icon at bounding box center [283, 279] width 5 height 5
click at [351, 206] on div "Similarity 42 % Safe Low Medium High Very High Chord similarity 52 % High Rhyth…" at bounding box center [256, 236] width 199 height 220
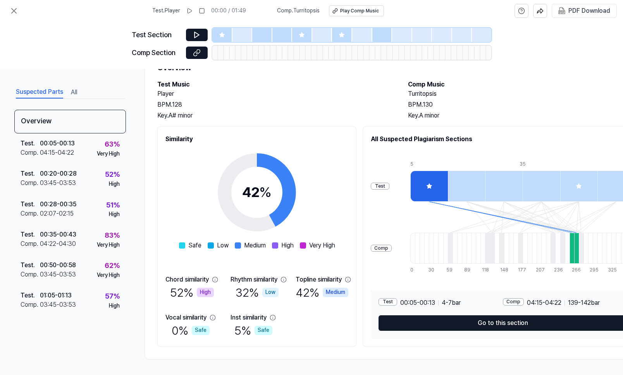
scroll to position [0, 1]
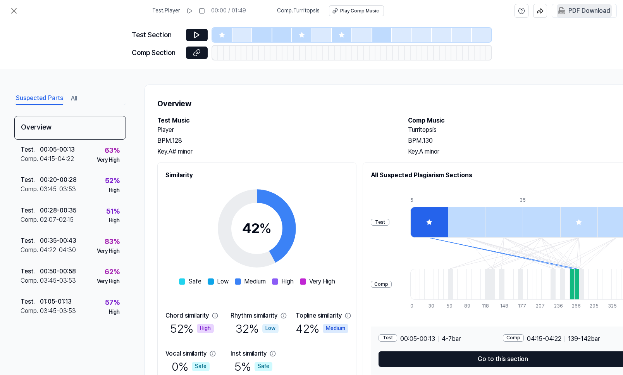
click at [582, 9] on div "PDF Download" at bounding box center [589, 11] width 42 height 10
click at [15, 8] on icon at bounding box center [13, 10] width 9 height 9
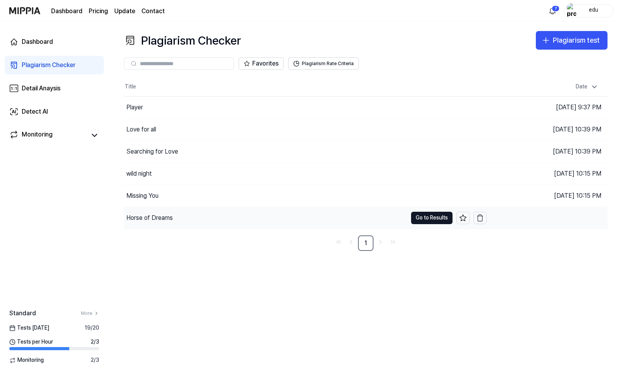
click at [164, 215] on div "Horse of Dreams" at bounding box center [149, 217] width 46 height 9
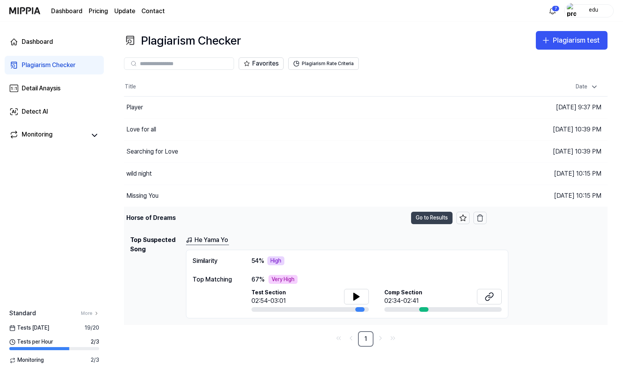
click at [425, 218] on button "Go to Results" at bounding box center [431, 218] width 41 height 12
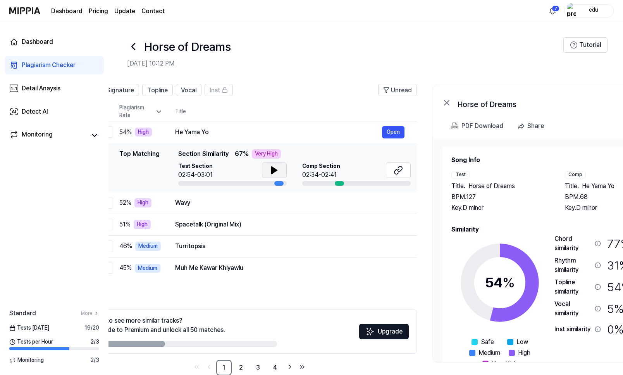
scroll to position [0, 110]
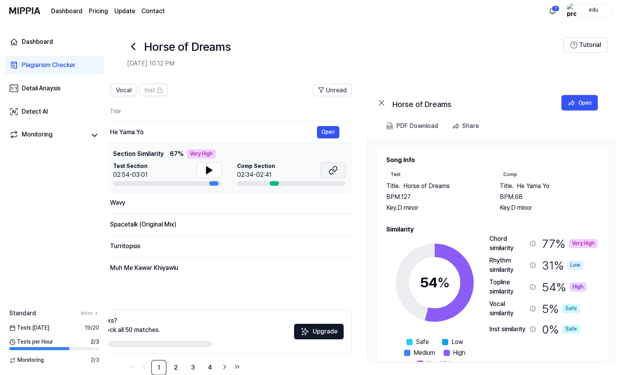
click at [336, 171] on icon at bounding box center [333, 169] width 9 height 9
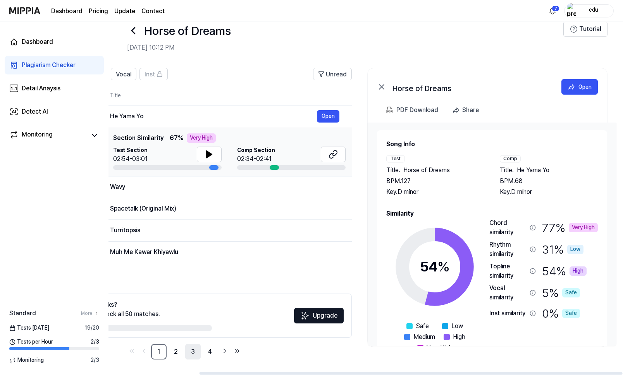
click at [193, 344] on link "3" at bounding box center [192, 351] width 15 height 15
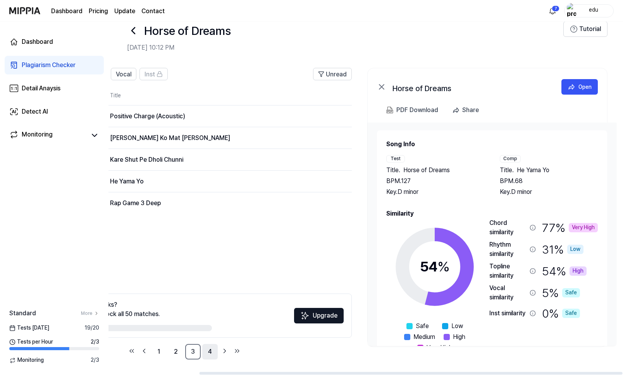
click at [213, 354] on link "4" at bounding box center [209, 351] width 15 height 15
click at [156, 351] on link "1" at bounding box center [158, 351] width 15 height 15
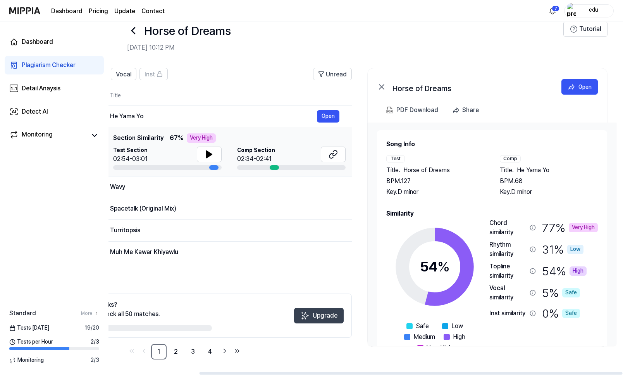
click at [316, 316] on button "Upgrade" at bounding box center [319, 315] width 50 height 15
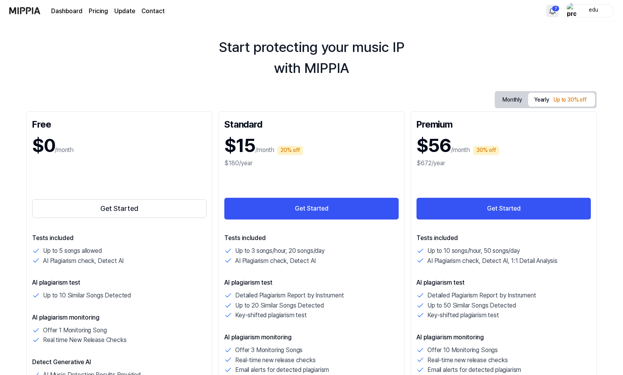
click at [555, 9] on html "Dashboard Pricing Update Contact 7 edu Start protecting your music IP with MIPP…" at bounding box center [311, 171] width 623 height 375
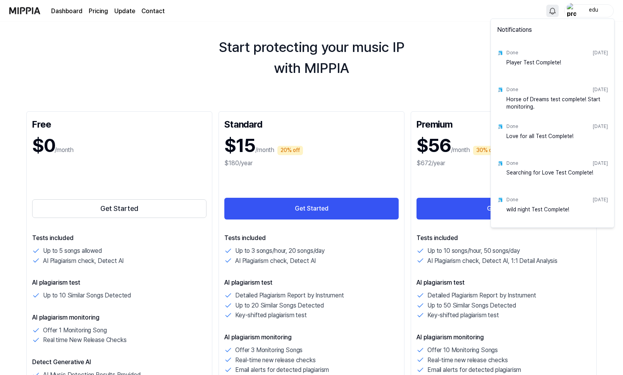
click at [523, 62] on div "Player Test Complete!" at bounding box center [556, 65] width 101 height 15
click at [593, 54] on div "[DATE]" at bounding box center [600, 53] width 15 height 7
click at [100, 14] on html "Dashboard Pricing Update Contact edu Start protecting your music IP with MIPPIA…" at bounding box center [311, 171] width 623 height 375
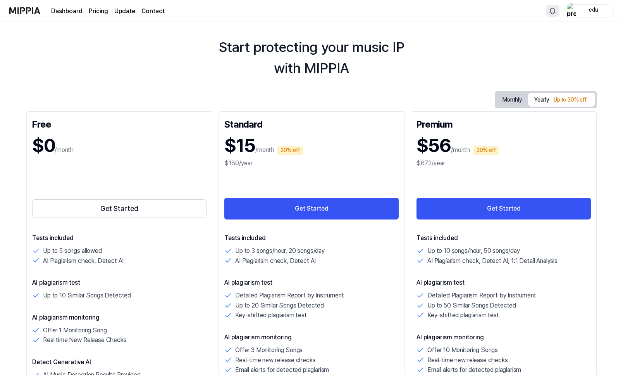
click at [69, 12] on link "Dashboard" at bounding box center [66, 11] width 31 height 9
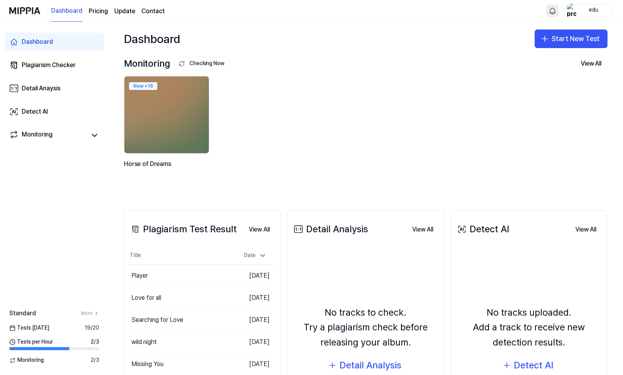
click at [593, 8] on div "edu" at bounding box center [593, 10] width 30 height 9
click at [533, 66] on button "Log out" at bounding box center [563, 68] width 89 height 8
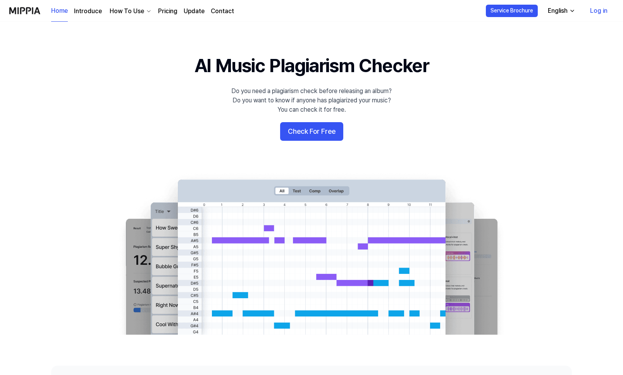
click at [604, 4] on link "Log in" at bounding box center [599, 11] width 30 height 22
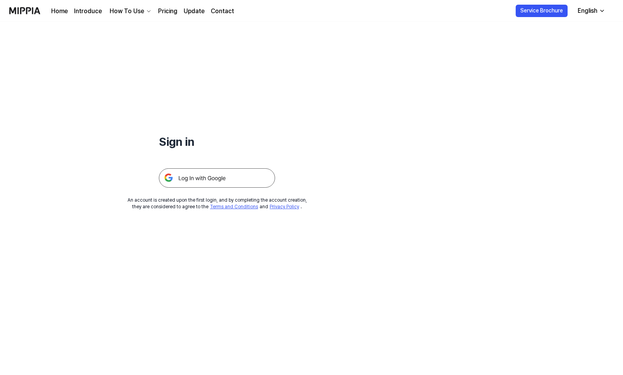
click at [253, 172] on img at bounding box center [217, 177] width 116 height 19
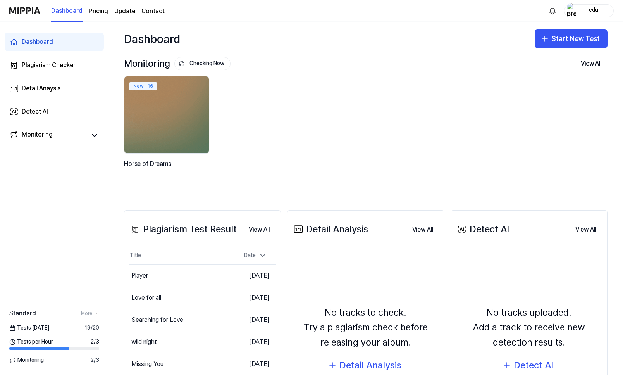
click at [100, 11] on 버튼 "Pricing" at bounding box center [98, 11] width 19 height 9
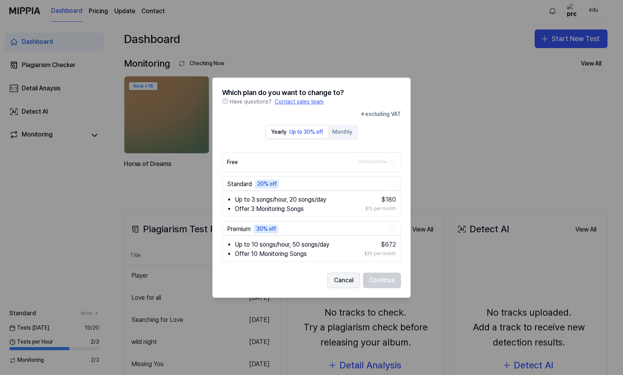
click at [349, 280] on button "Cancel" at bounding box center [343, 279] width 33 height 15
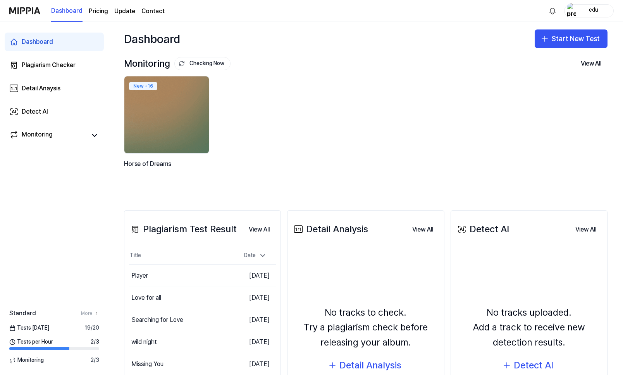
click at [122, 14] on link "Update" at bounding box center [124, 11] width 21 height 9
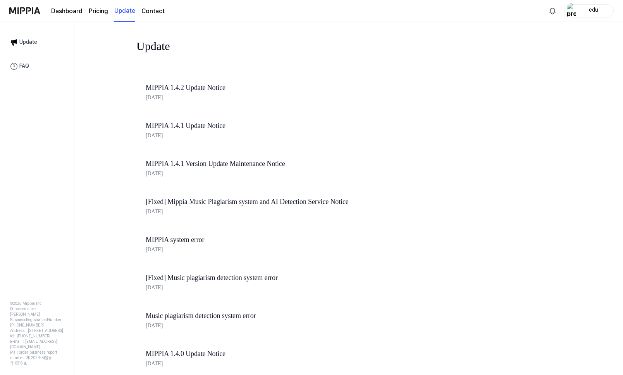
click at [29, 41] on link "Update" at bounding box center [36, 42] width 63 height 16
click at [67, 8] on link "Dashboard" at bounding box center [66, 11] width 31 height 9
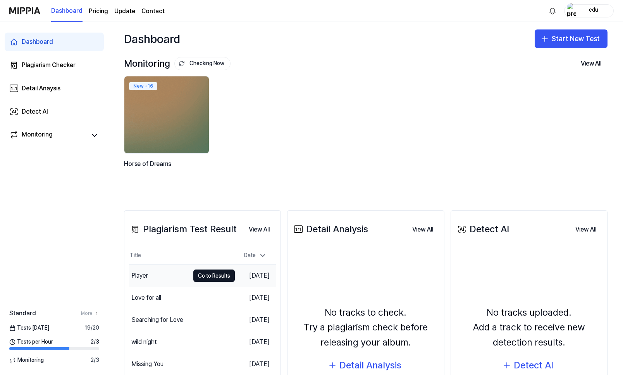
click at [143, 277] on div "Player" at bounding box center [139, 275] width 17 height 9
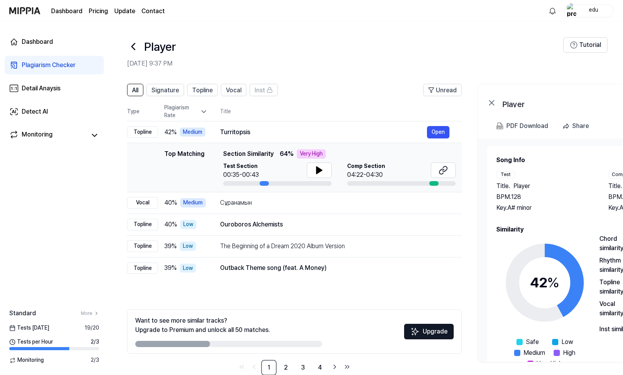
drag, startPoint x: 193, startPoint y: 345, endPoint x: 250, endPoint y: 345, distance: 57.3
click at [250, 345] on div at bounding box center [228, 344] width 187 height 6
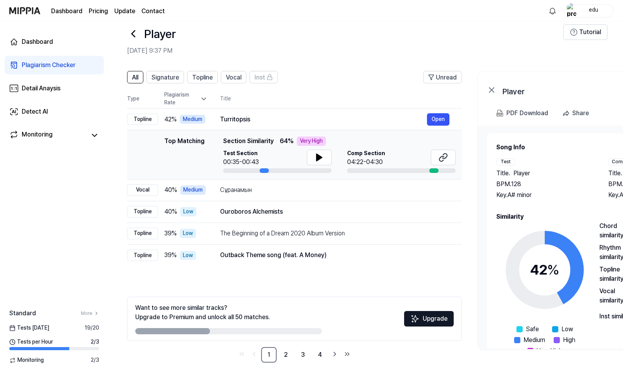
scroll to position [16, 0]
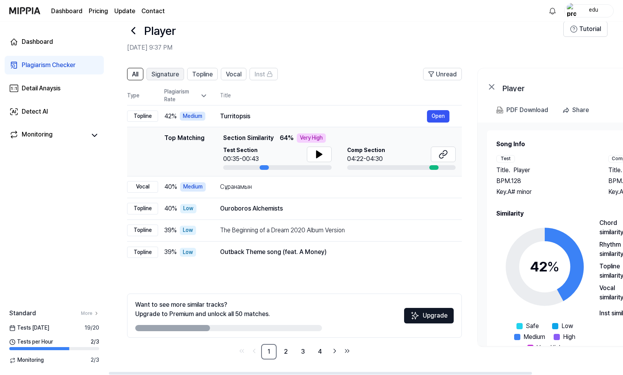
click at [170, 76] on span "Signature" at bounding box center [165, 74] width 28 height 9
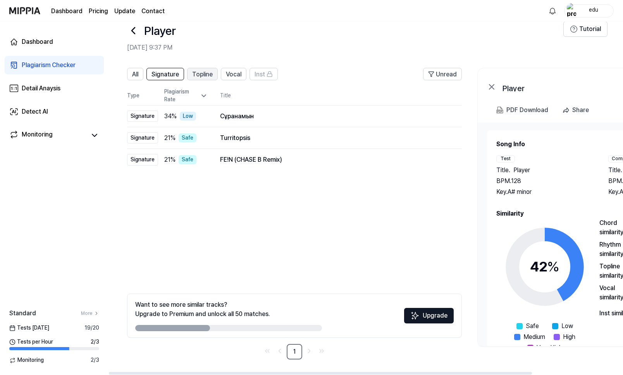
click at [205, 75] on span "Topline" at bounding box center [202, 74] width 21 height 9
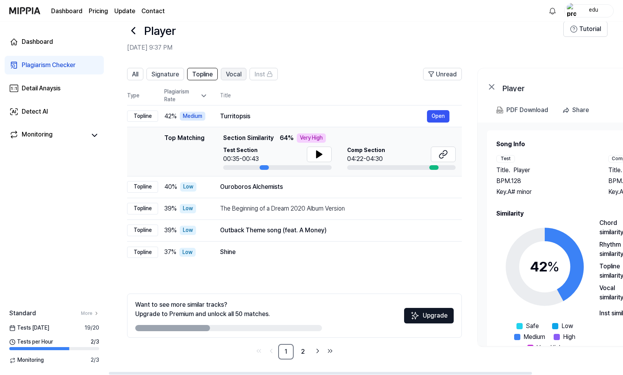
click at [236, 76] on span "Vocal" at bounding box center [233, 74] width 15 height 9
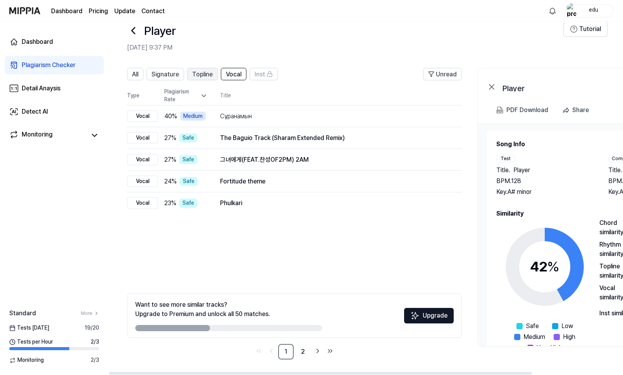
click at [191, 76] on button "Topline" at bounding box center [202, 74] width 31 height 12
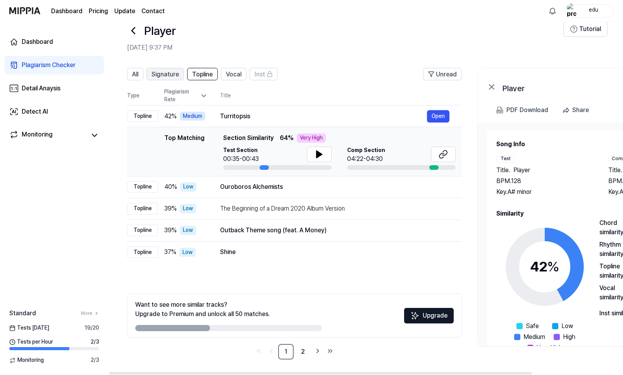
click at [164, 75] on span "Signature" at bounding box center [165, 74] width 28 height 9
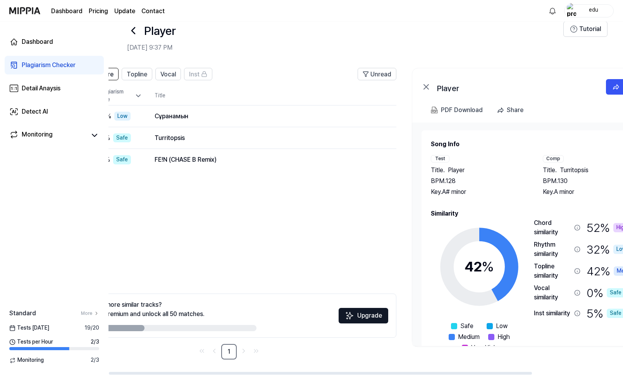
scroll to position [0, 110]
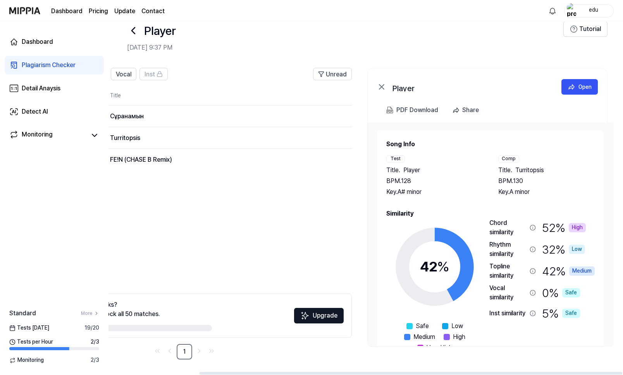
click at [379, 87] on icon at bounding box center [381, 86] width 9 height 9
click at [384, 87] on icon at bounding box center [381, 86] width 9 height 9
click at [384, 86] on icon at bounding box center [381, 86] width 9 height 9
click at [577, 86] on button "Open" at bounding box center [579, 86] width 36 height 15
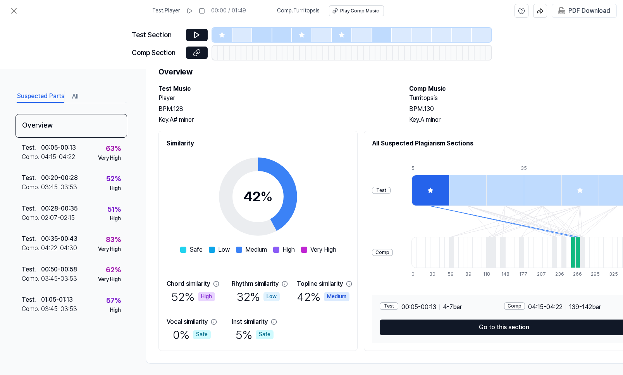
scroll to position [36, 0]
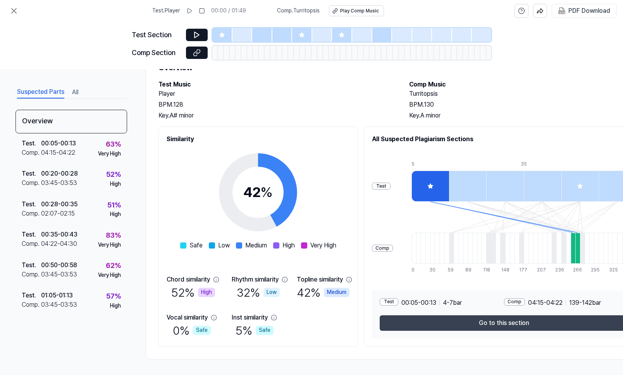
click at [511, 324] on button "Go to this section" at bounding box center [504, 322] width 249 height 15
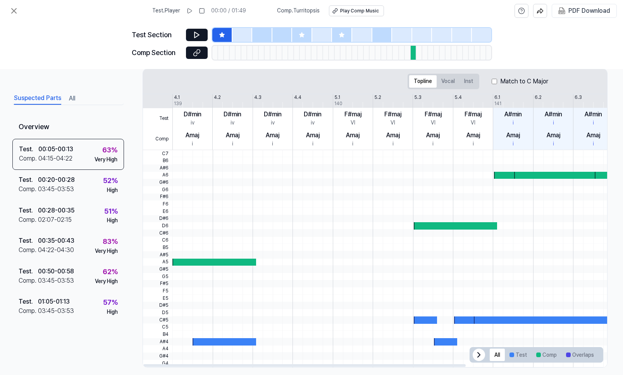
scroll to position [126, 3]
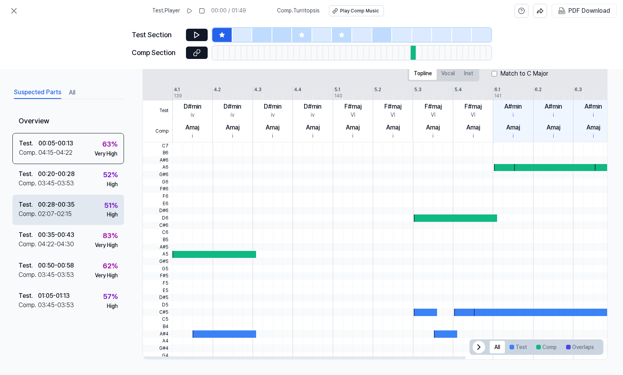
click at [88, 215] on div "Test . 00:28 - 00:35 Comp . 02:07 - 02:15 51 % High" at bounding box center [68, 209] width 112 height 30
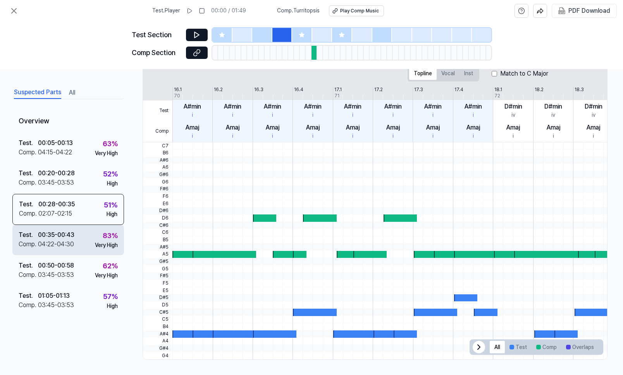
click at [88, 235] on div "Test . 00:35 - 00:43 Comp . 04:22 - 04:30 83 % Very High" at bounding box center [68, 240] width 112 height 30
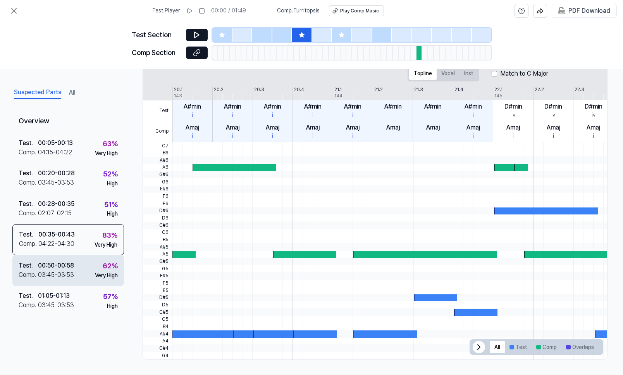
click at [91, 255] on div "Test . 00:50 - 00:58 Comp . 03:45 - 03:53 62 % Very High" at bounding box center [68, 270] width 112 height 30
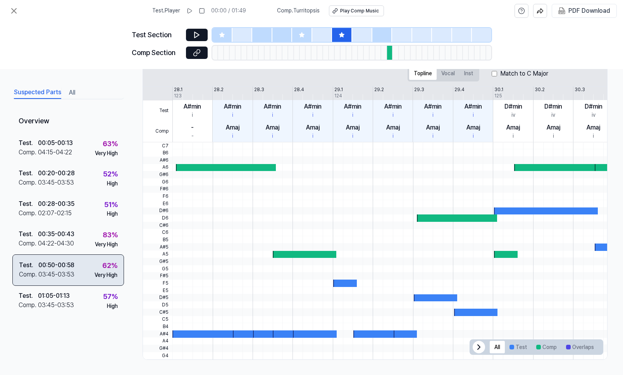
click at [93, 272] on div "Test . 00:50 - 00:58 Comp . 03:45 - 03:53 62 % Very High" at bounding box center [68, 269] width 112 height 31
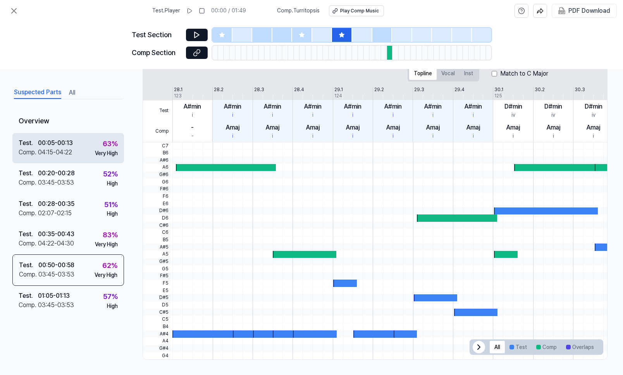
click at [81, 139] on div "Test . 00:05 - 00:13 Comp . 04:15 - 04:22 63 % Very High" at bounding box center [68, 147] width 112 height 30
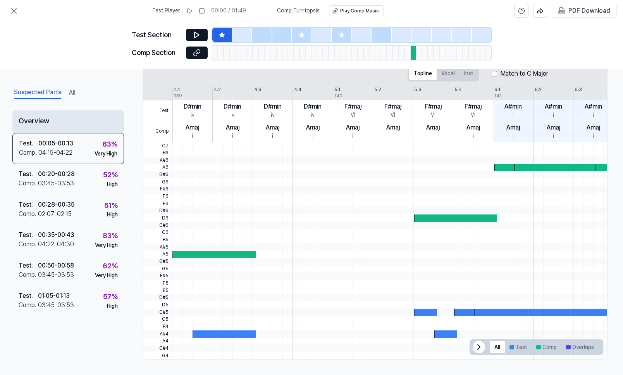
click at [53, 119] on div "Overview" at bounding box center [68, 121] width 112 height 23
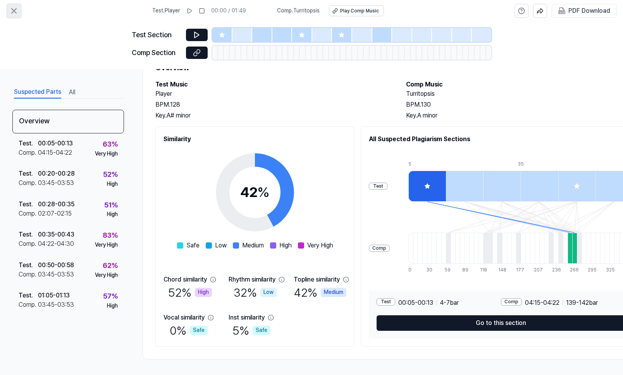
click at [14, 10] on icon at bounding box center [13, 10] width 9 height 9
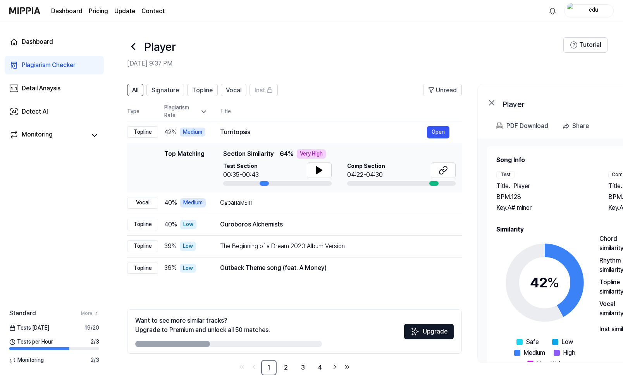
scroll to position [16, 0]
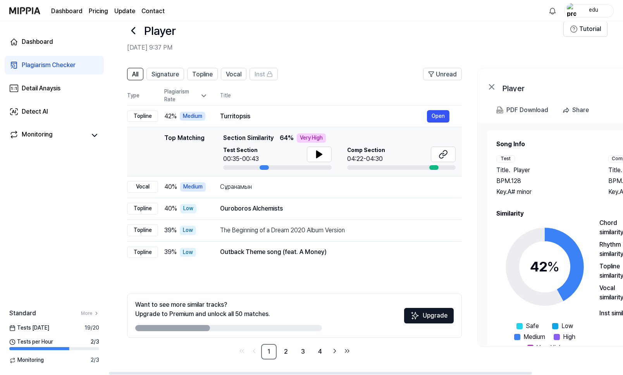
click at [261, 28] on div "Player" at bounding box center [345, 30] width 436 height 19
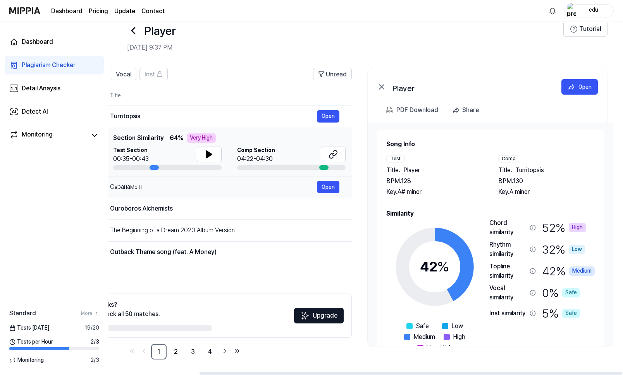
scroll to position [24, 0]
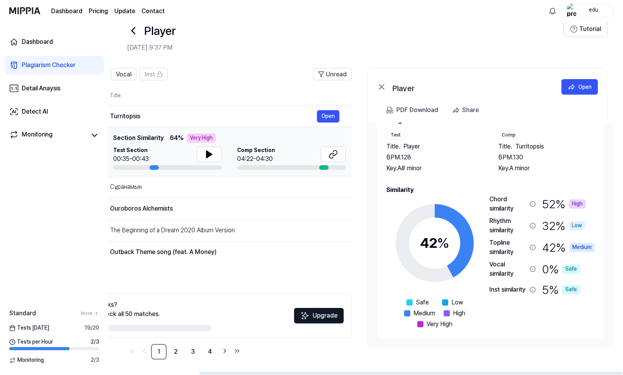
click at [533, 225] on icon at bounding box center [533, 225] width 6 height 6
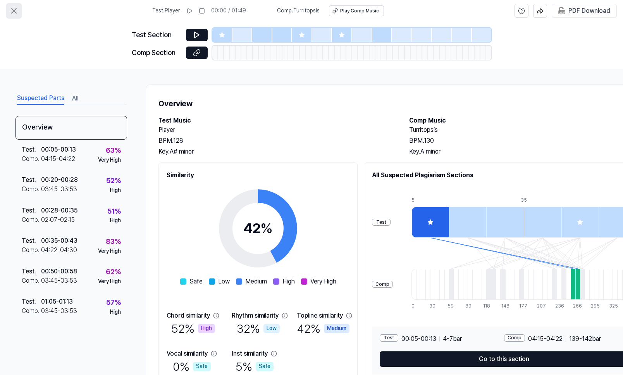
click at [17, 12] on icon at bounding box center [13, 10] width 9 height 9
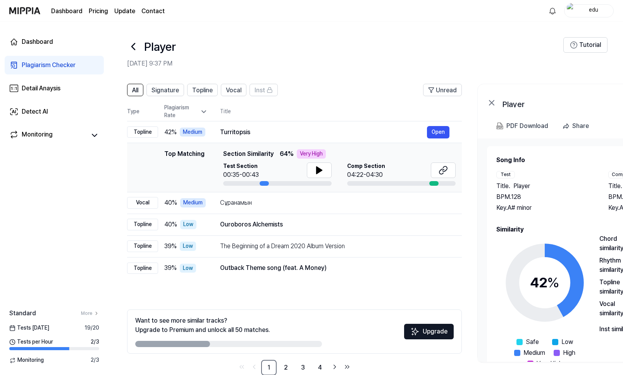
scroll to position [16, 0]
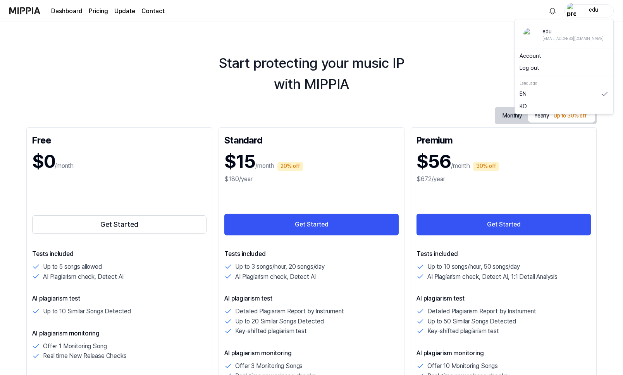
click at [583, 11] on div "edu" at bounding box center [593, 10] width 30 height 9
click at [533, 58] on link "Account" at bounding box center [563, 56] width 89 height 8
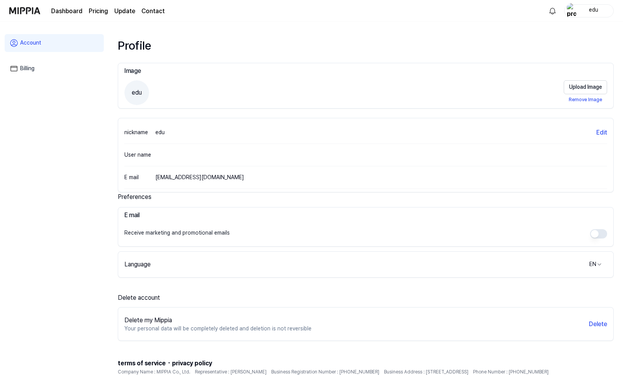
click at [41, 151] on div "Account Billing" at bounding box center [54, 199] width 108 height 354
click at [65, 7] on link "Dashboard" at bounding box center [66, 11] width 31 height 9
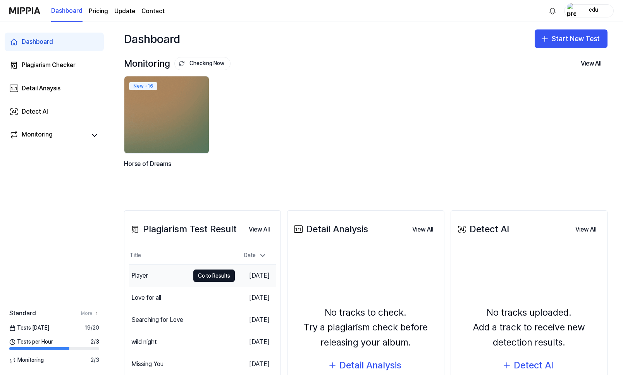
click at [146, 273] on div "Player" at bounding box center [139, 275] width 17 height 9
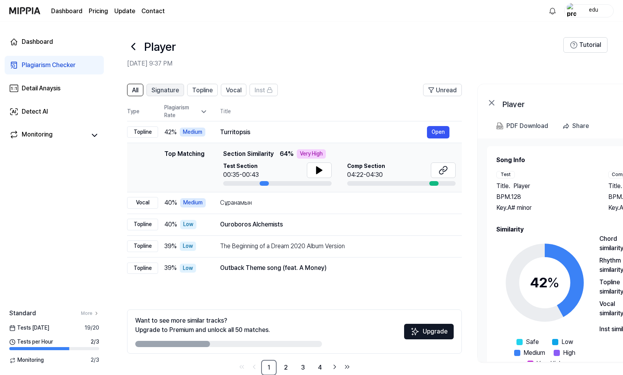
click at [176, 90] on span "Signature" at bounding box center [165, 90] width 28 height 9
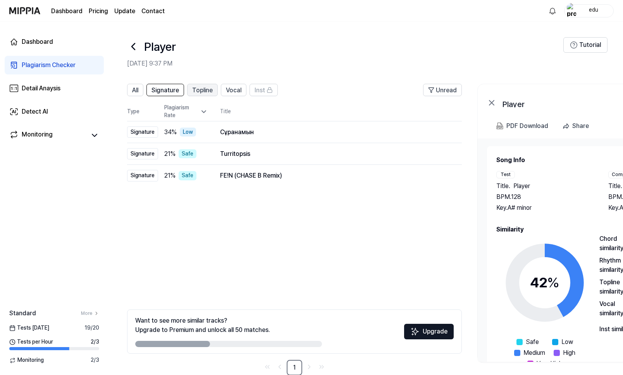
click at [207, 90] on span "Topline" at bounding box center [202, 90] width 21 height 9
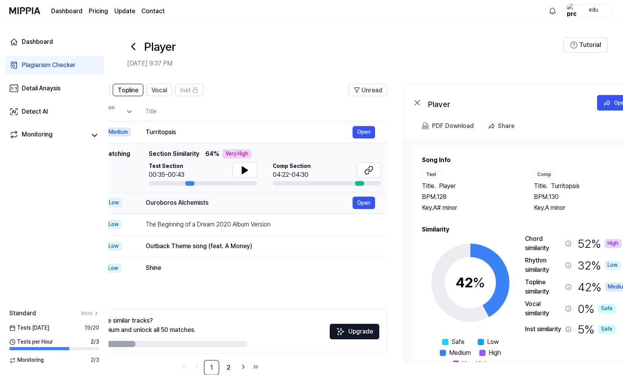
scroll to position [0, 110]
